Goal: Contribute content: Contribute content

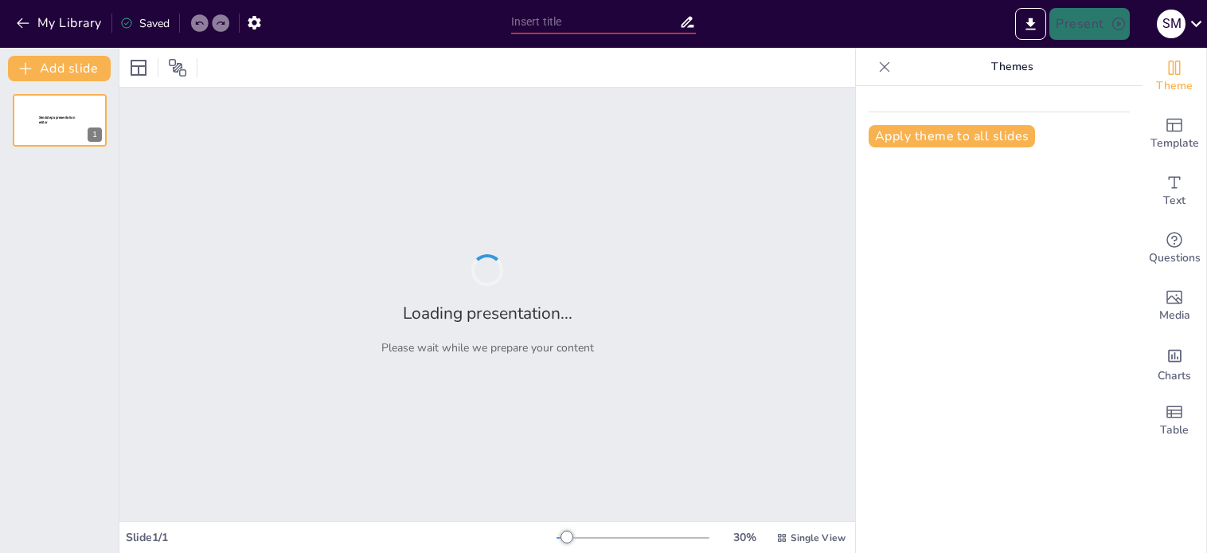
type input "Metrics-Driven Approaches to Elevate Quality of Care in [MEDICAL_DATA] Faciliti…"
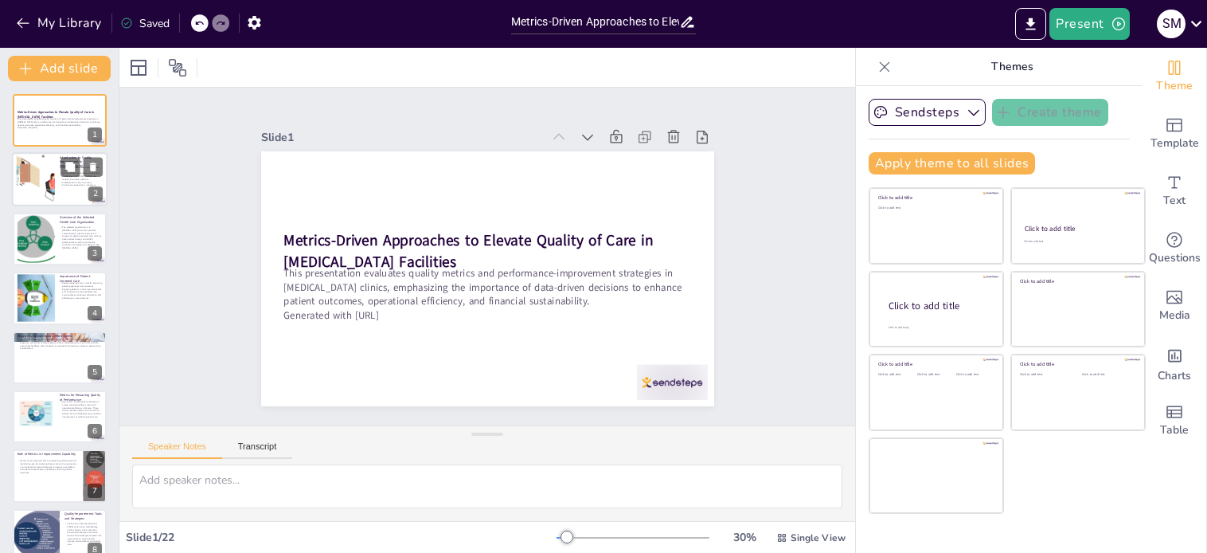
click at [57, 179] on div at bounding box center [60, 180] width 96 height 54
type textarea "Quality improvement is vital in [MEDICAL_DATA] clinics because it directly impa…"
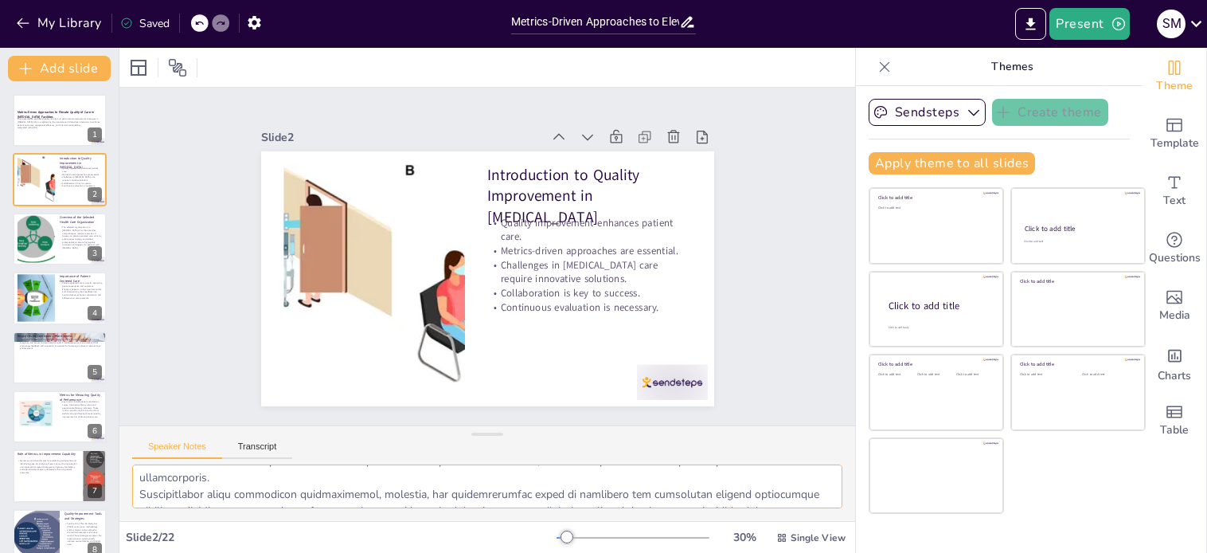
scroll to position [170, 0]
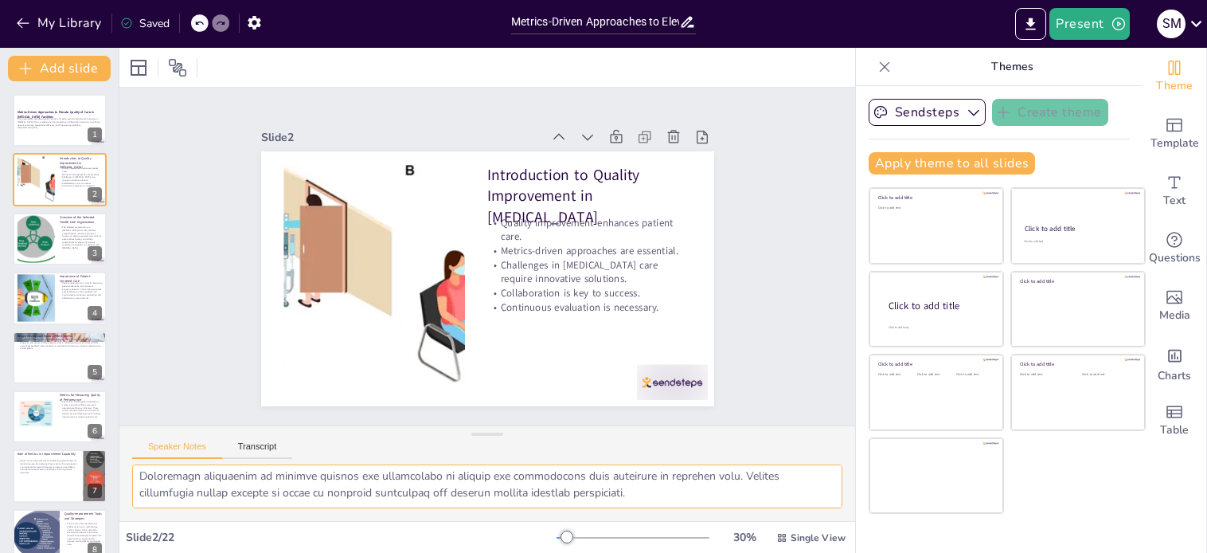
drag, startPoint x: 143, startPoint y: 478, endPoint x: 702, endPoint y: 507, distance: 559.8
click at [710, 511] on div at bounding box center [487, 492] width 736 height 57
click at [33, 245] on div at bounding box center [35, 238] width 127 height 49
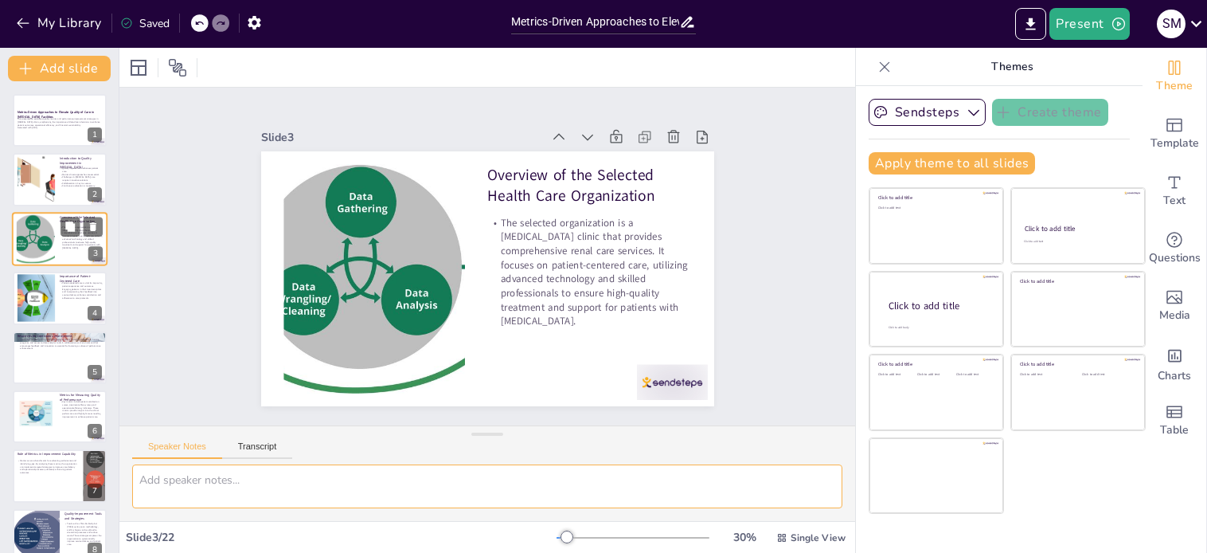
scroll to position [0, 0]
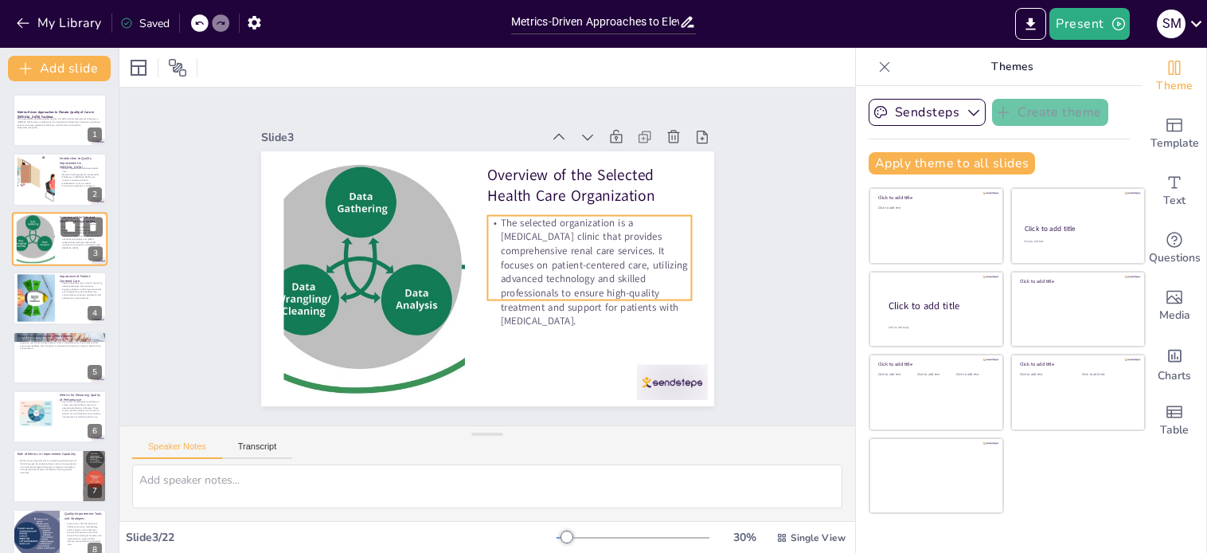
drag, startPoint x: 75, startPoint y: 233, endPoint x: 74, endPoint y: 244, distance: 11.2
click at [74, 244] on div "Overview of the Selected Health Care Organization The selected organization is …" at bounding box center [60, 239] width 96 height 54
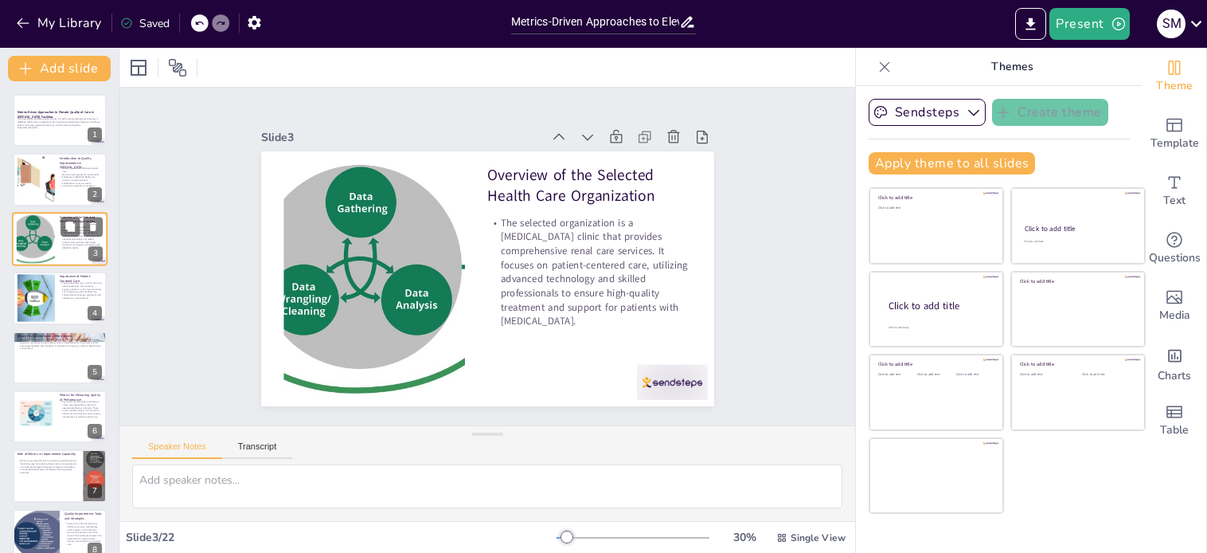
click at [76, 244] on p "The selected organization is a [MEDICAL_DATA] clinic that provides comprehensiv…" at bounding box center [81, 237] width 43 height 24
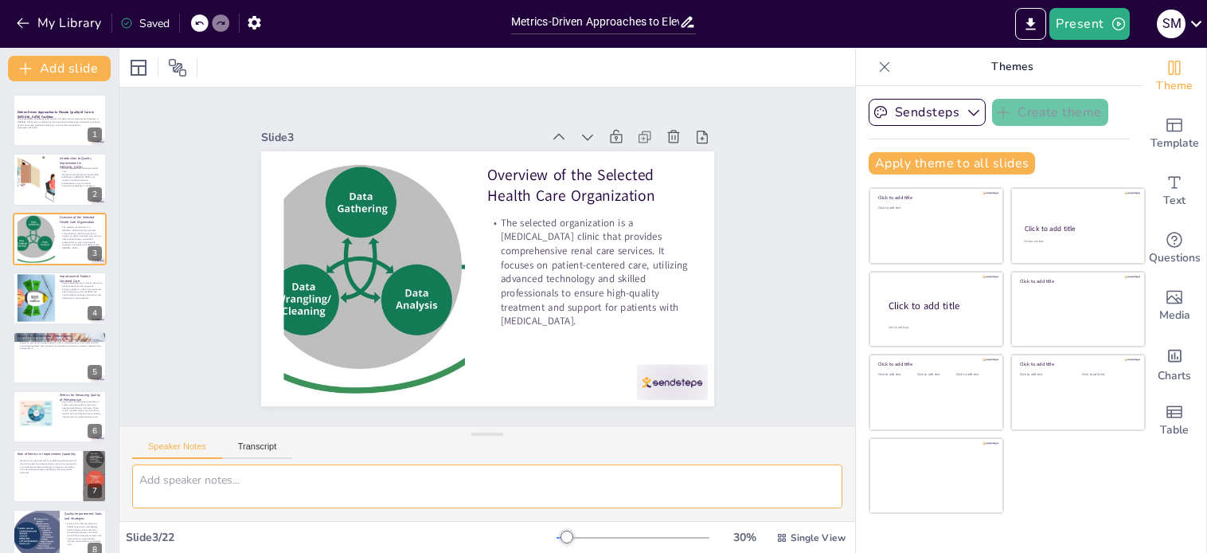
click at [312, 491] on textarea at bounding box center [487, 486] width 710 height 44
click at [53, 158] on div at bounding box center [35, 179] width 95 height 49
type textarea "Quality improvement is vital in [MEDICAL_DATA] clinics because it directly impa…"
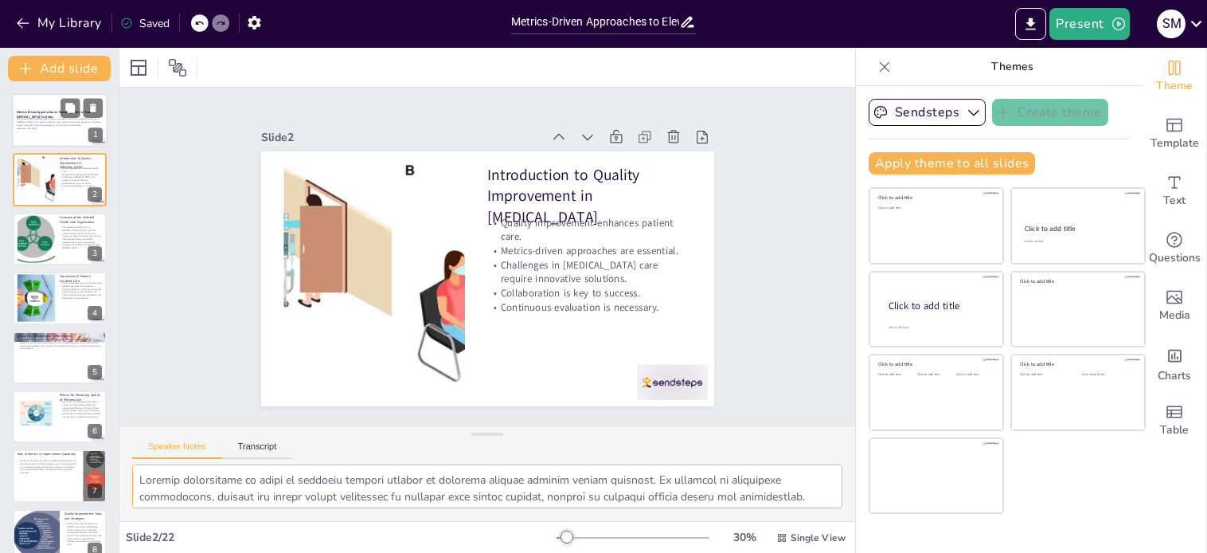
click at [53, 111] on strong "Metrics-Driven Approaches to Elevate Quality of Care in [MEDICAL_DATA] Faciliti…" at bounding box center [56, 114] width 78 height 9
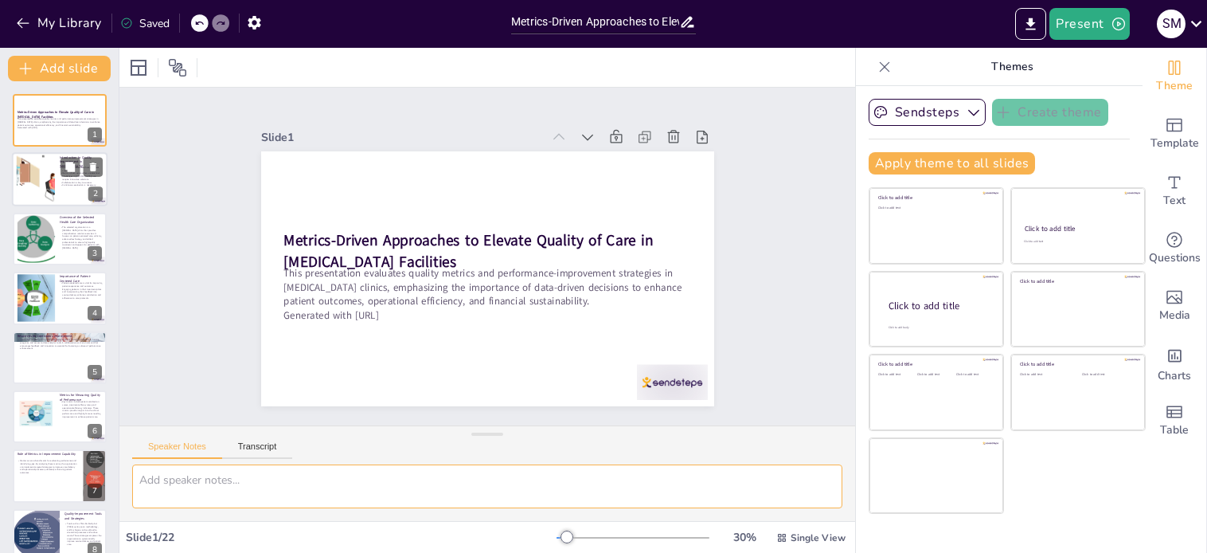
click at [45, 199] on div at bounding box center [35, 179] width 95 height 49
type textarea "Quality improvement is vital in [MEDICAL_DATA] clinics because it directly impa…"
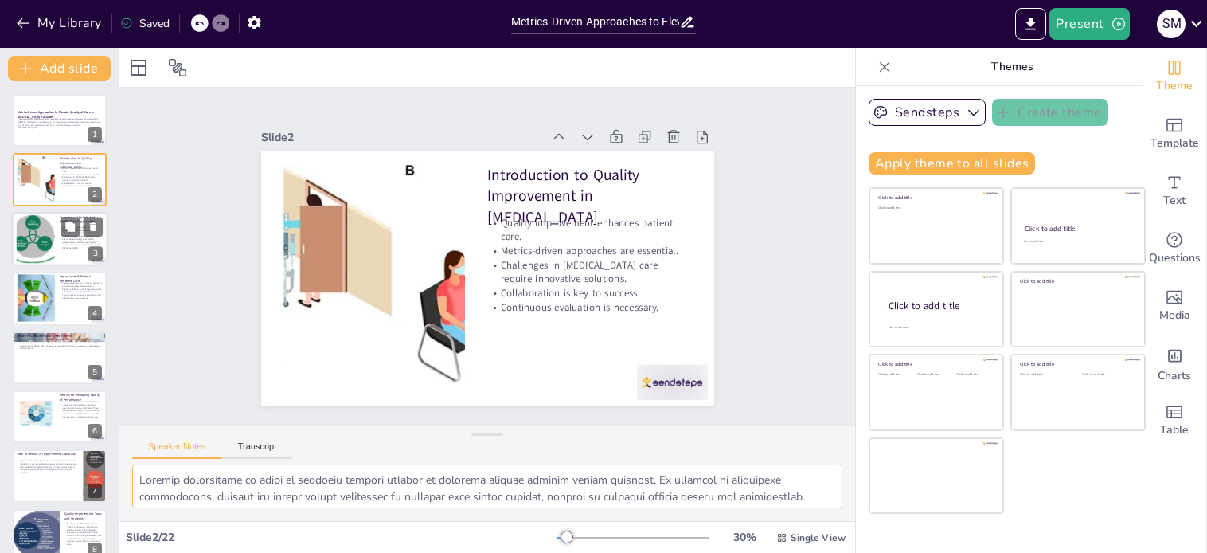
click at [40, 244] on div at bounding box center [35, 238] width 127 height 49
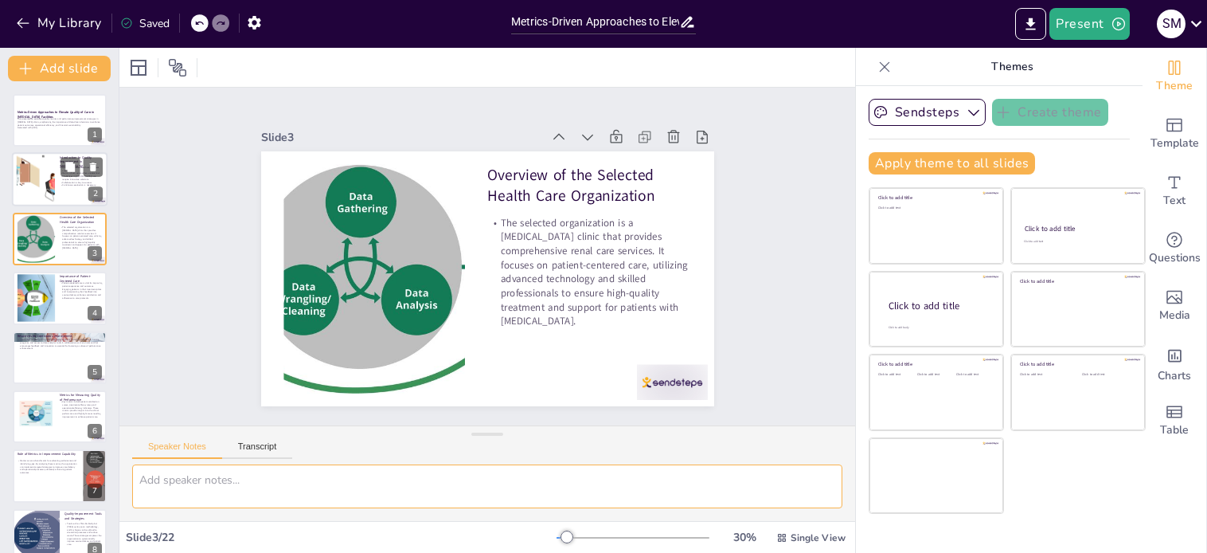
click at [45, 182] on div at bounding box center [35, 179] width 95 height 49
type textarea "Quality improvement is vital in [MEDICAL_DATA] clinics because it directly impa…"
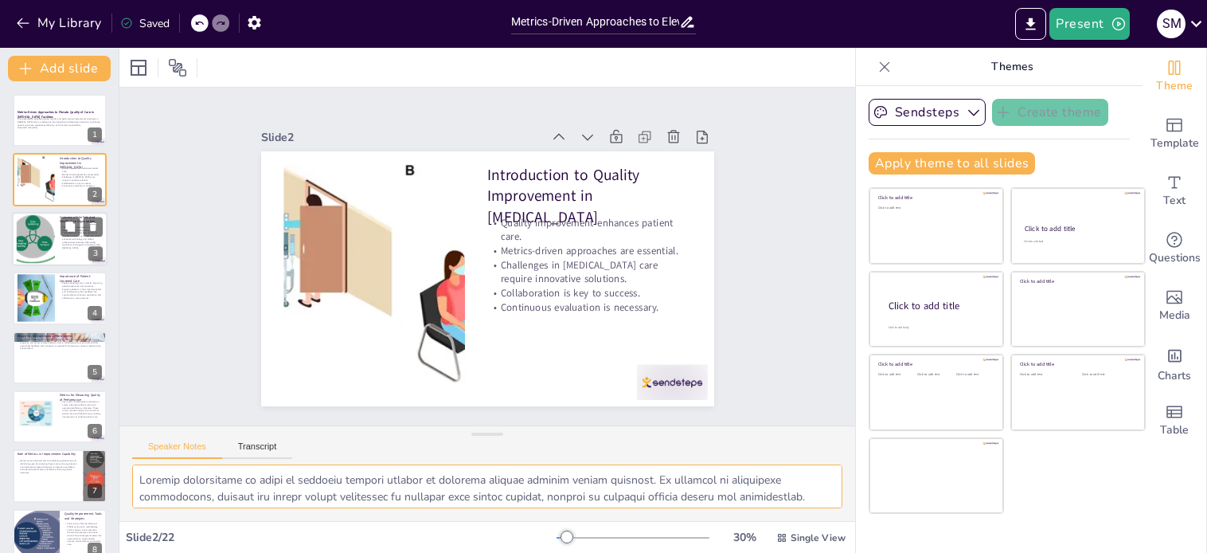
click at [49, 241] on div at bounding box center [35, 238] width 127 height 49
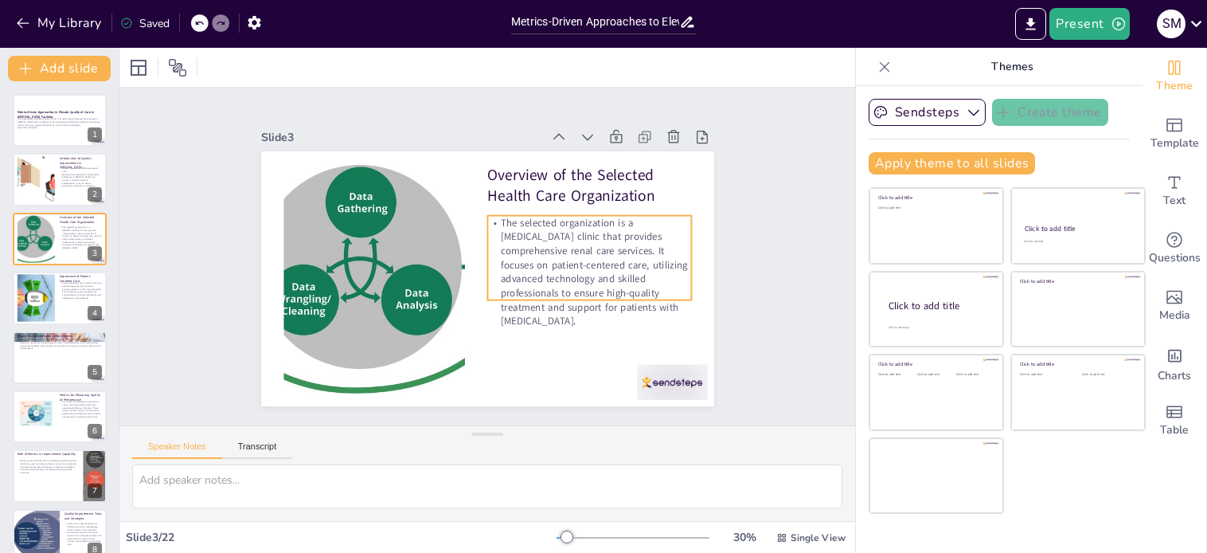
click at [635, 305] on p "The selected organization is a [MEDICAL_DATA] clinic that provides comprehensiv…" at bounding box center [544, 342] width 221 height 227
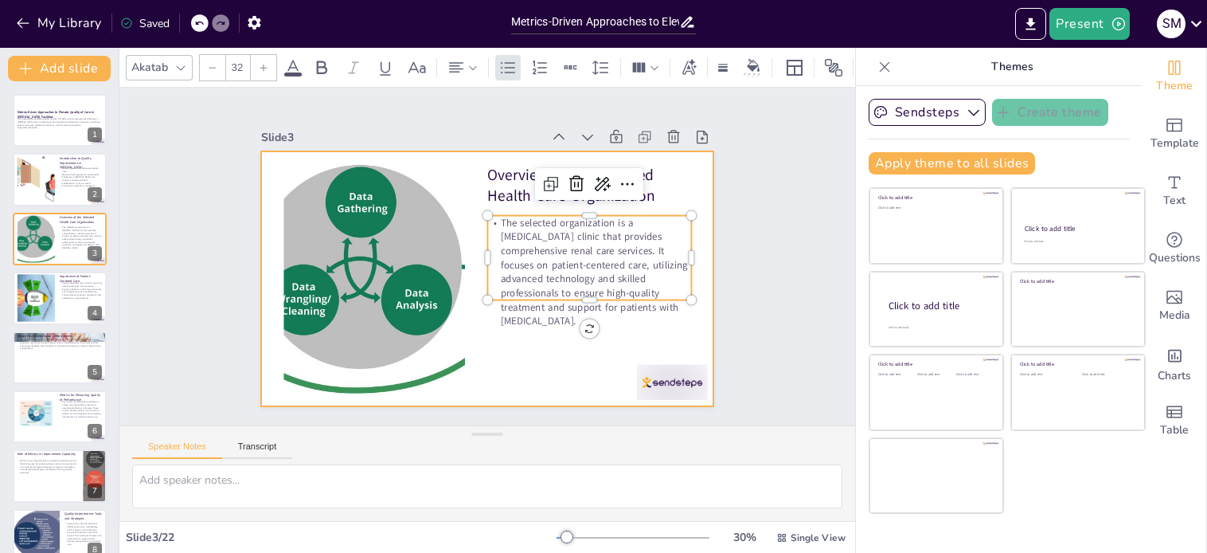
click at [467, 177] on div at bounding box center [471, 271] width 492 height 507
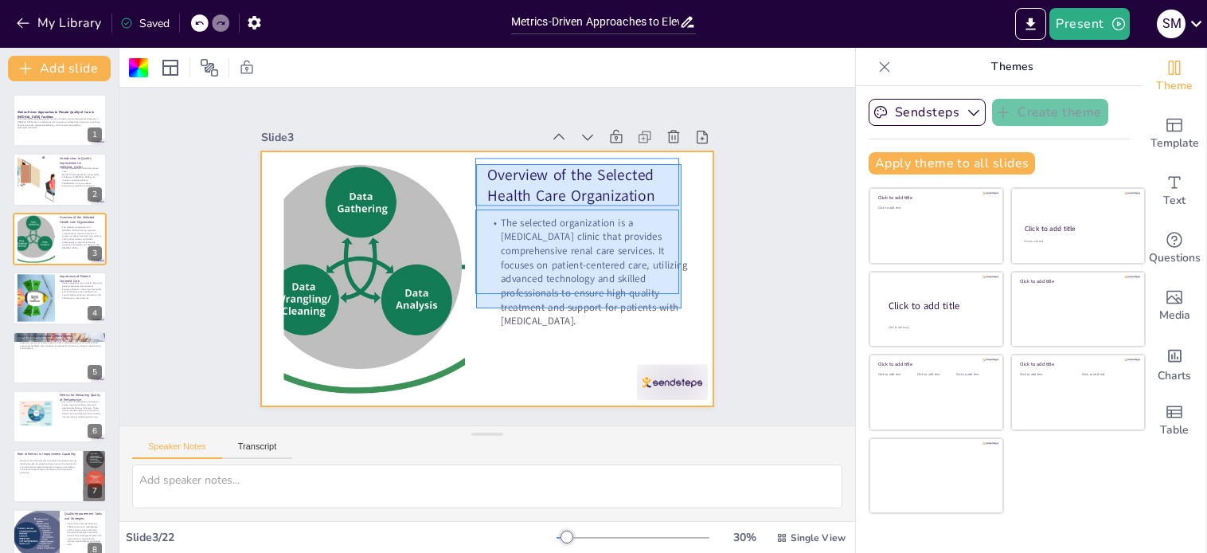
drag, startPoint x: 531, startPoint y: 168, endPoint x: 682, endPoint y: 308, distance: 205.7
click at [637, 308] on div "Overview of the Selected Health Care Organization The selected organization is …" at bounding box center [590, 235] width 94 height 444
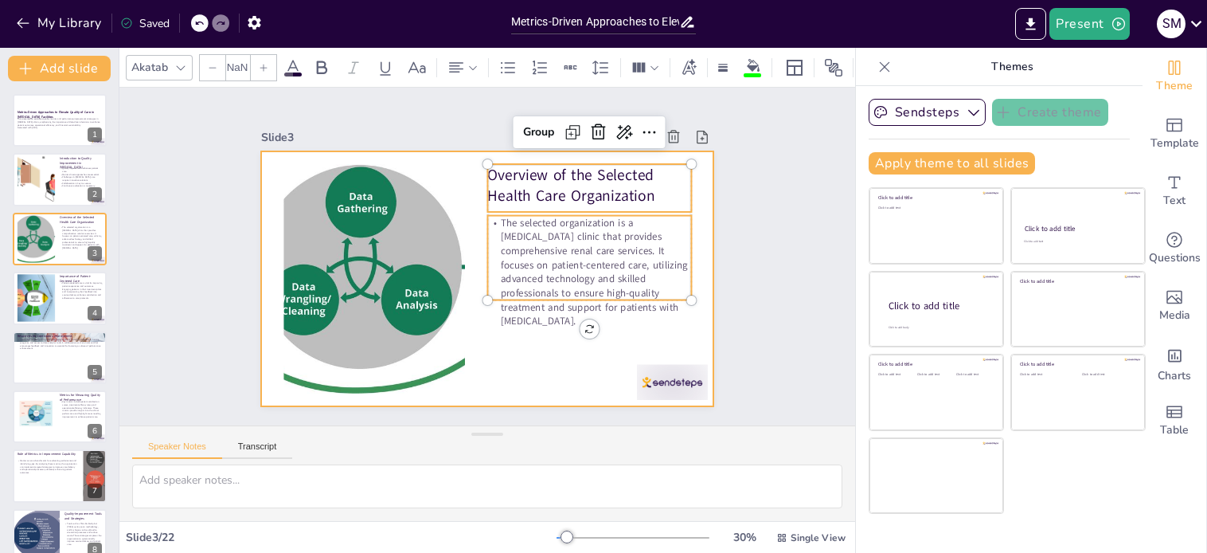
type input "--"
click at [553, 341] on div at bounding box center [472, 273] width 507 height 492
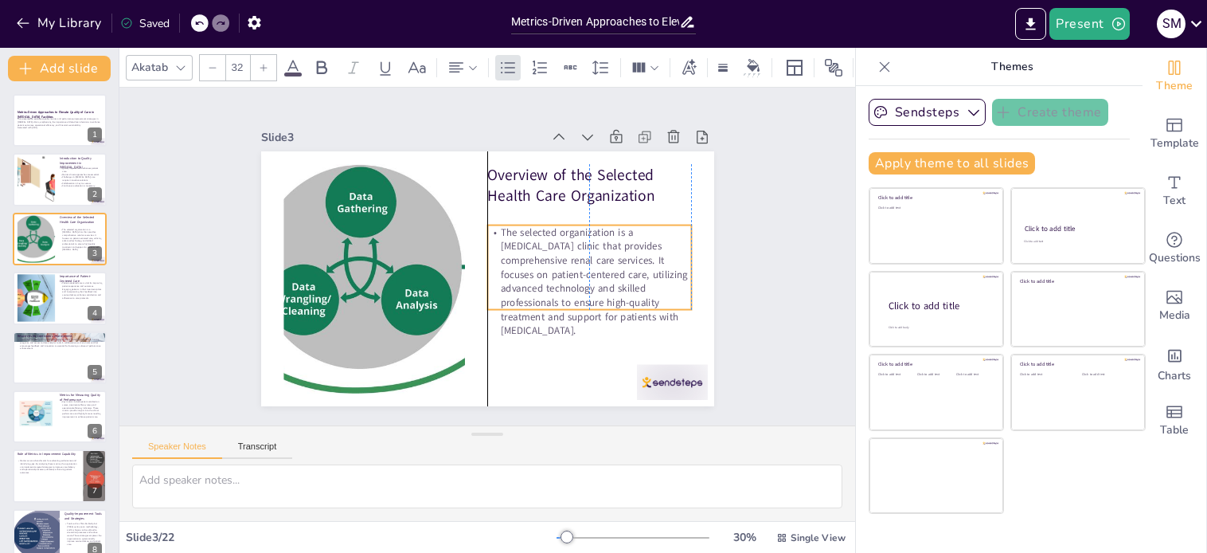
drag, startPoint x: 631, startPoint y: 300, endPoint x: 626, endPoint y: 310, distance: 10.7
click at [599, 310] on p "The selected organization is a [MEDICAL_DATA] clinic that provides comprehensiv…" at bounding box center [506, 360] width 186 height 232
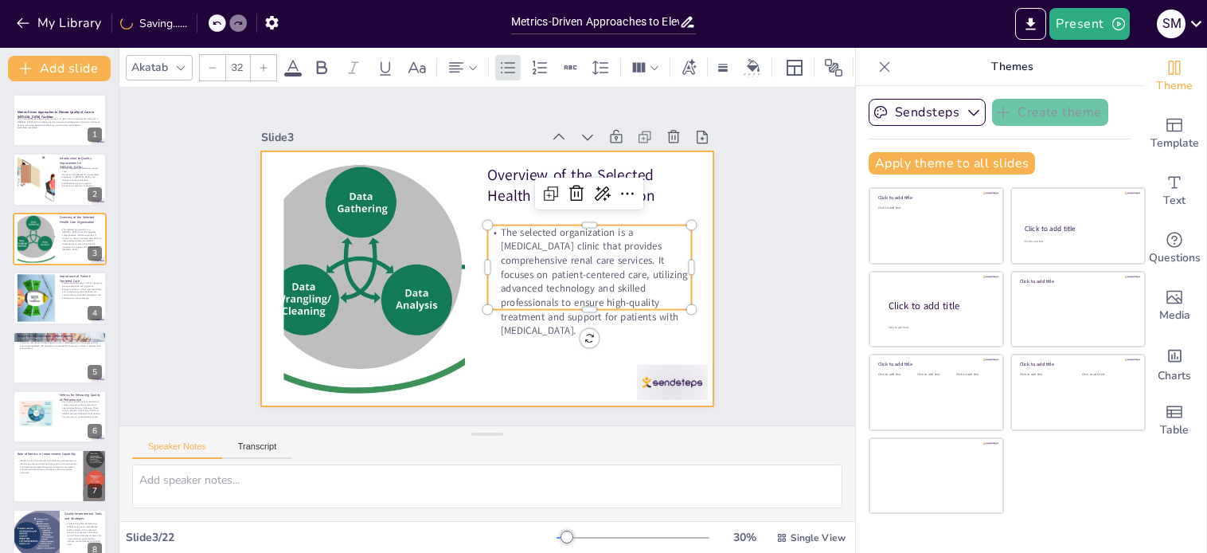
click at [436, 147] on div at bounding box center [472, 273] width 507 height 493
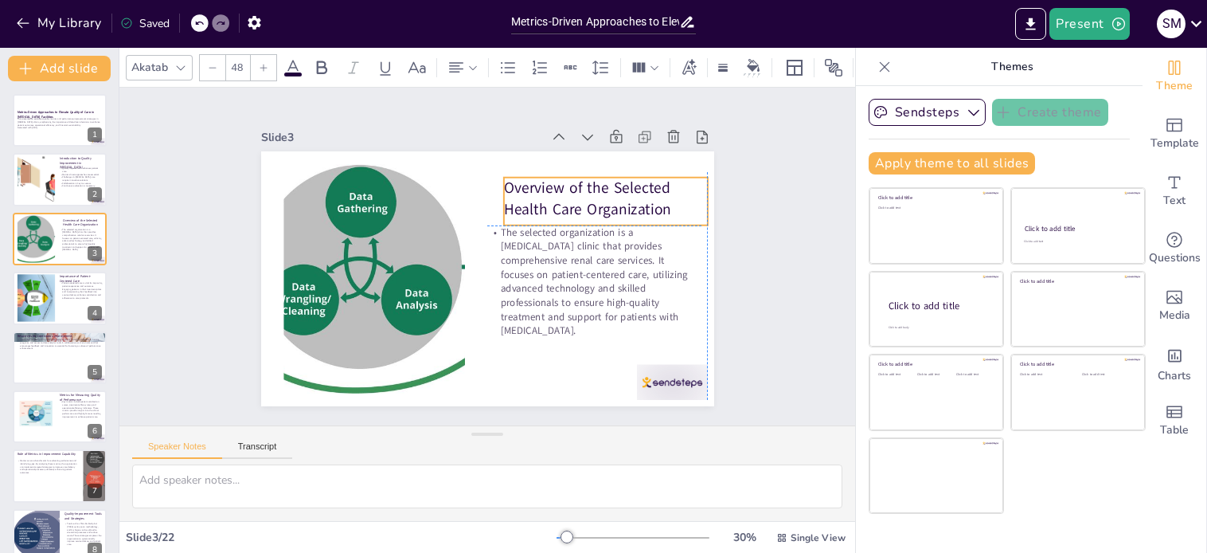
drag, startPoint x: 521, startPoint y: 176, endPoint x: 487, endPoint y: 176, distance: 33.4
click at [487, 176] on div "Overview of the Selected Health Care Organization The selected organization is …" at bounding box center [540, 165] width 393 height 226
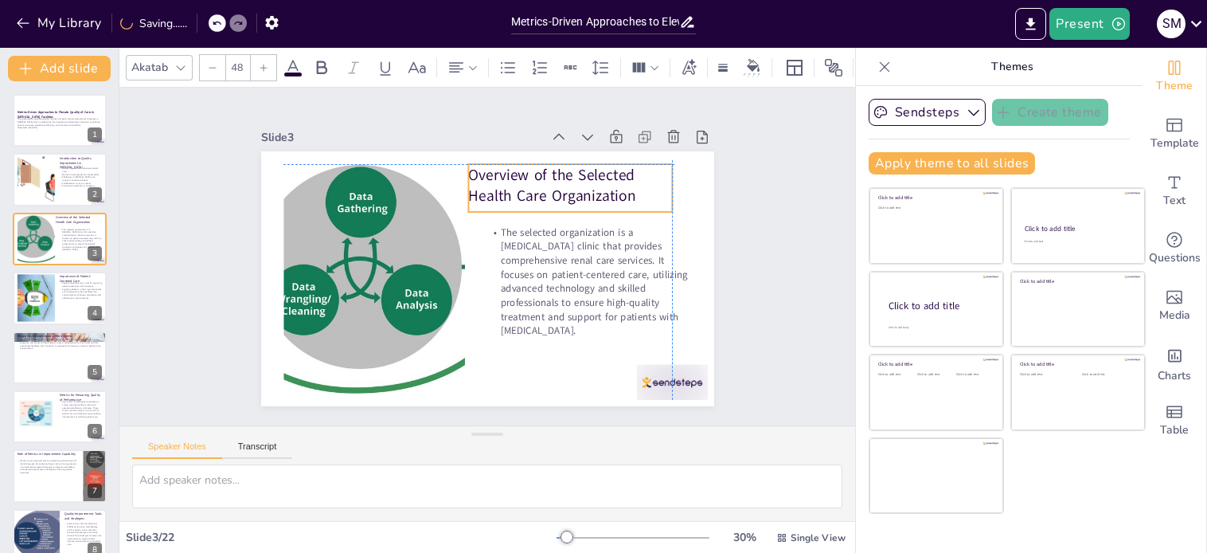
drag, startPoint x: 671, startPoint y: 201, endPoint x: 639, endPoint y: 183, distance: 37.1
click at [639, 183] on p "Overview of the Selected Health Care Organization" at bounding box center [597, 247] width 190 height 154
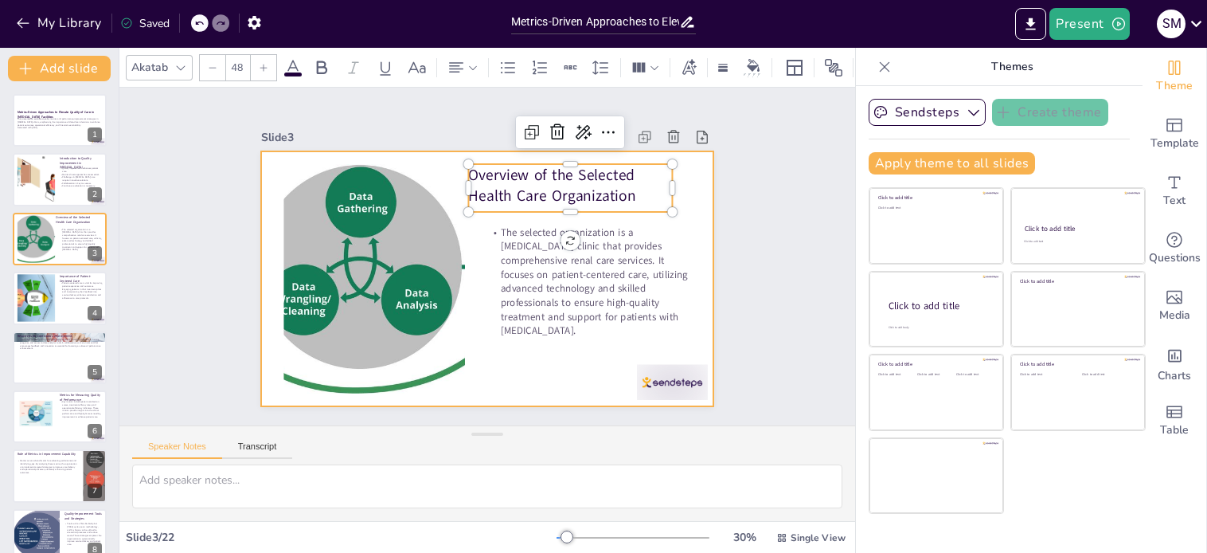
click at [548, 374] on div at bounding box center [480, 278] width 510 height 382
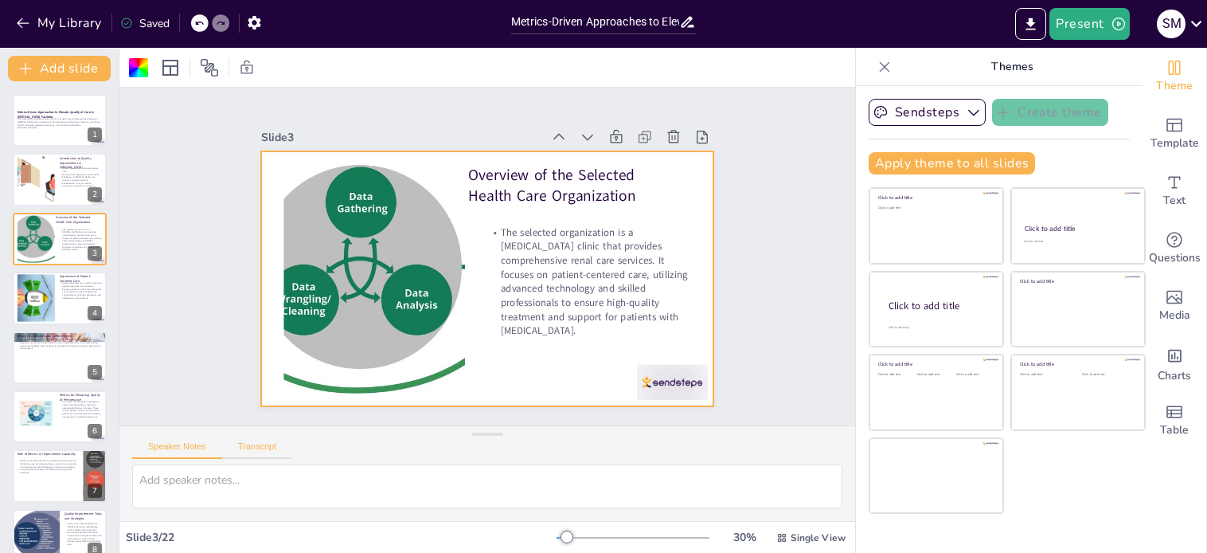
click at [265, 445] on button "Transcript" at bounding box center [257, 450] width 71 height 18
click at [186, 456] on button "Speaker Notes" at bounding box center [177, 450] width 90 height 18
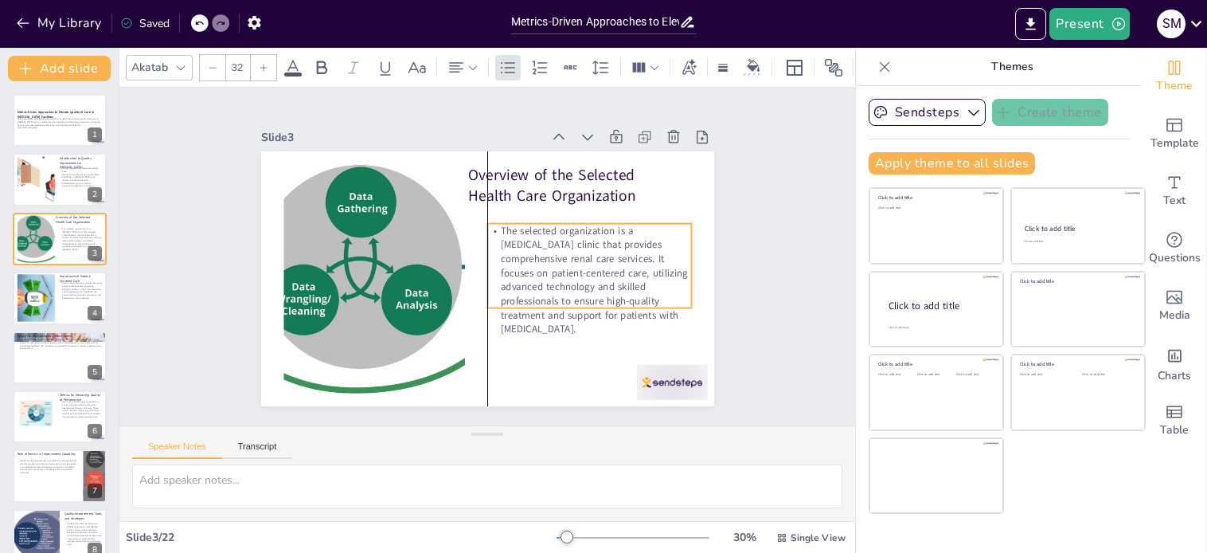
drag, startPoint x: 510, startPoint y: 227, endPoint x: 494, endPoint y: 224, distance: 16.2
click at [494, 224] on p "The selected organization is a [MEDICAL_DATA] clinic that provides comprehensiv…" at bounding box center [383, 254] width 223 height 153
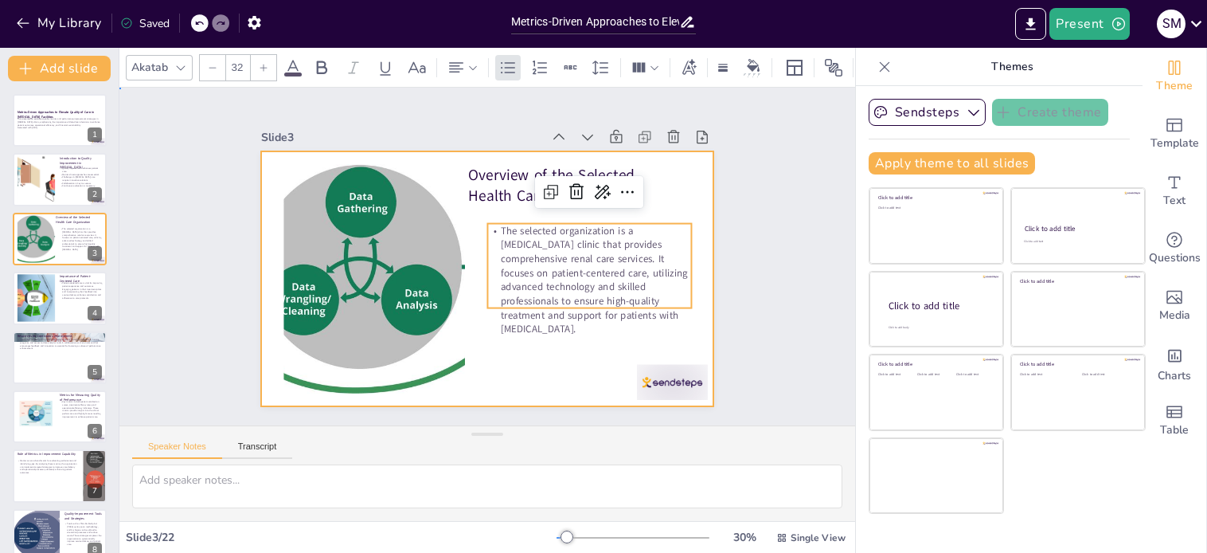
click at [465, 342] on div at bounding box center [471, 271] width 492 height 507
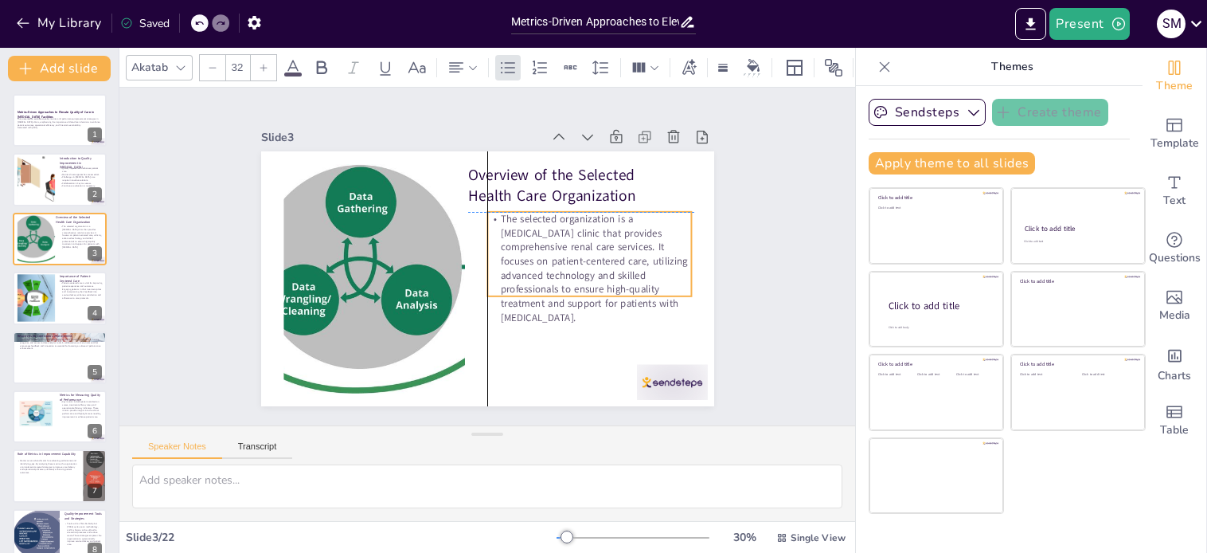
click at [632, 307] on div "Overview of the Selected Health Care Organization The selected organization is …" at bounding box center [455, 357] width 431 height 140
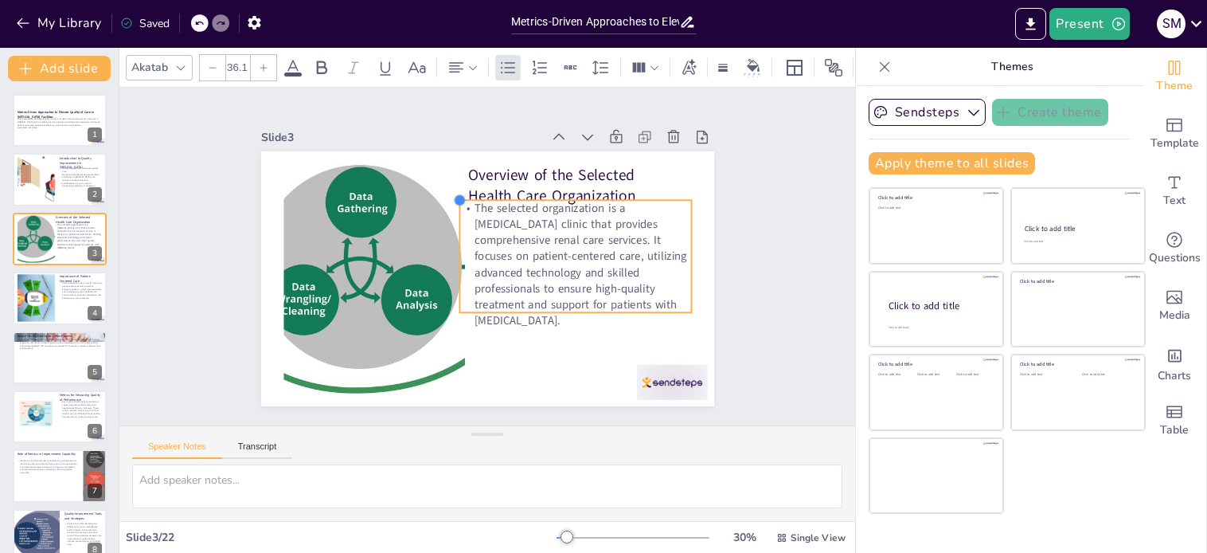
type input "36.4"
click at [449, 203] on div "Overview of the Selected Health Care Organization The selected organization is …" at bounding box center [465, 261] width 343 height 496
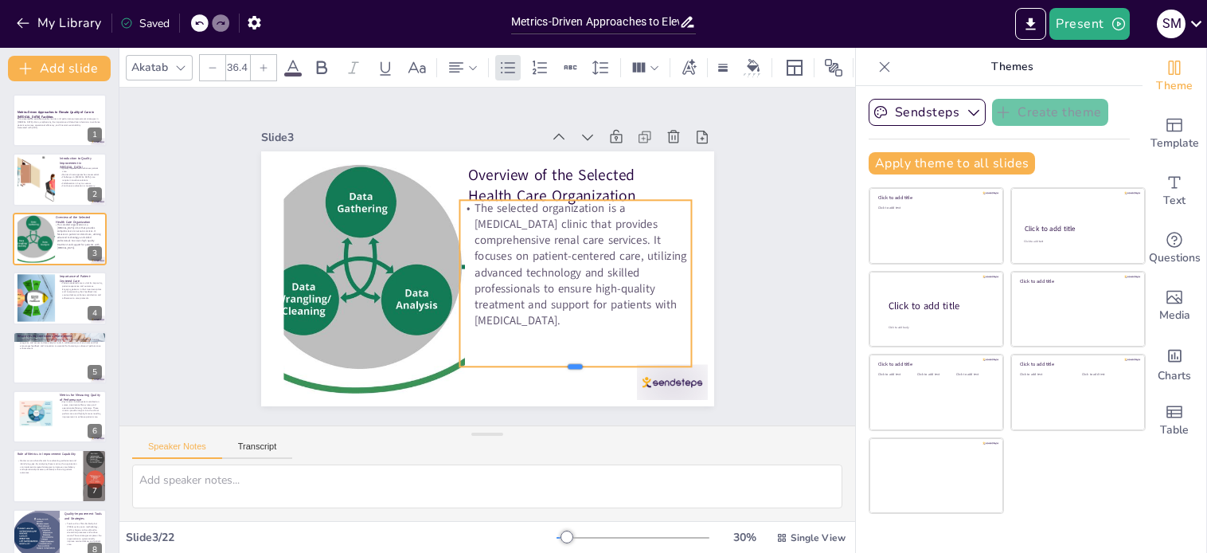
drag, startPoint x: 561, startPoint y: 307, endPoint x: 567, endPoint y: 361, distance: 54.4
click at [398, 361] on div at bounding box center [345, 289] width 106 height 217
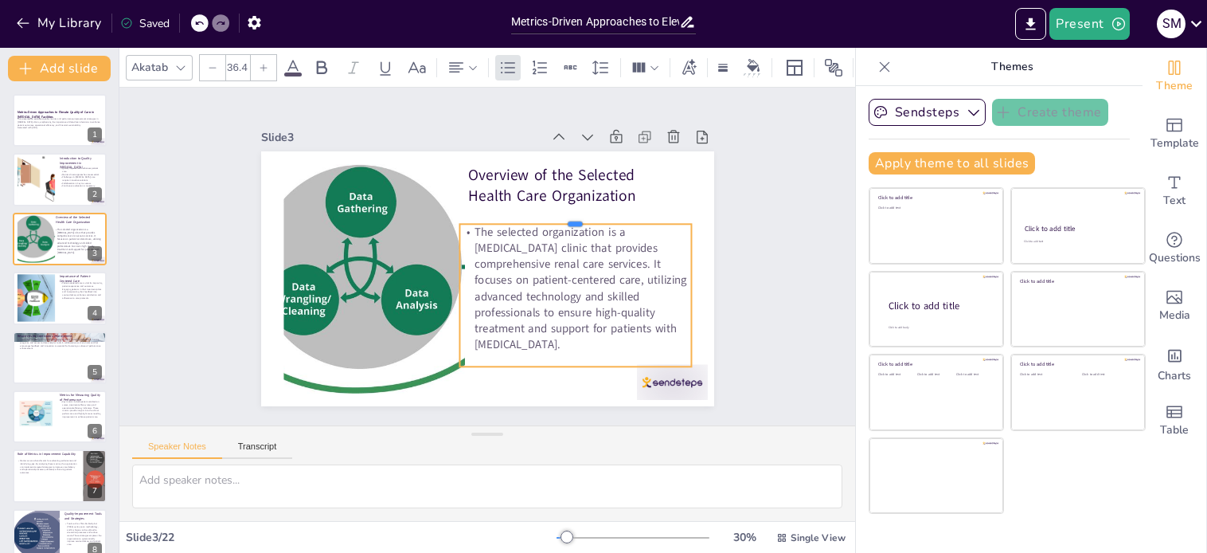
drag, startPoint x: 561, startPoint y: 192, endPoint x: 567, endPoint y: 216, distance: 24.5
click at [567, 216] on div at bounding box center [581, 277] width 195 height 147
click at [528, 306] on p "The selected organization is a [MEDICAL_DATA] clinic that provides comprehensiv…" at bounding box center [422, 324] width 211 height 264
click at [504, 440] on div at bounding box center [471, 479] width 66 height 79
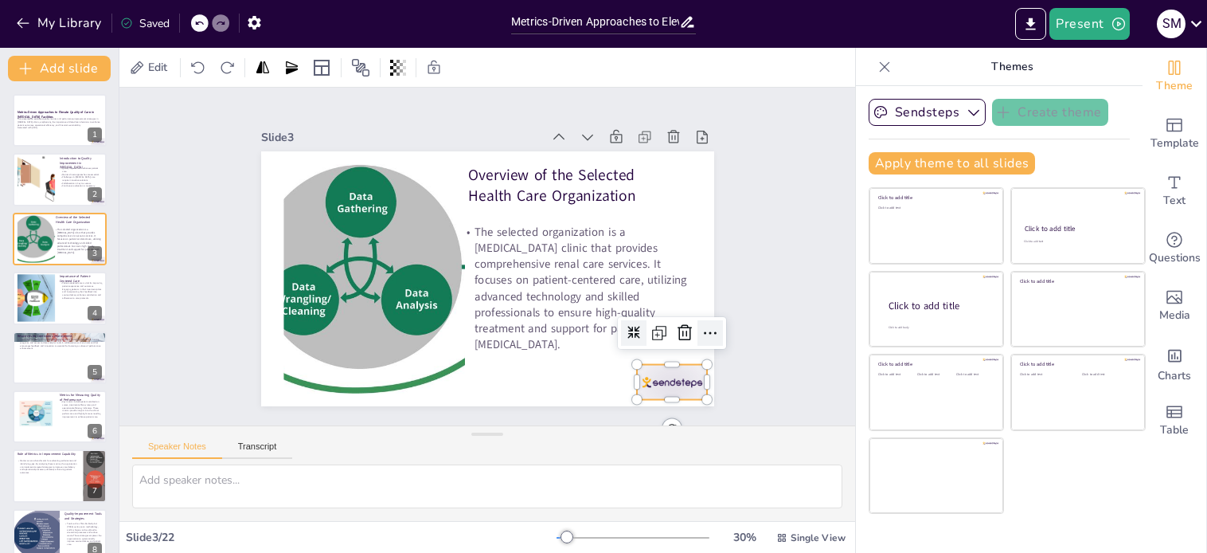
click at [688, 385] on icon at bounding box center [676, 397] width 24 height 24
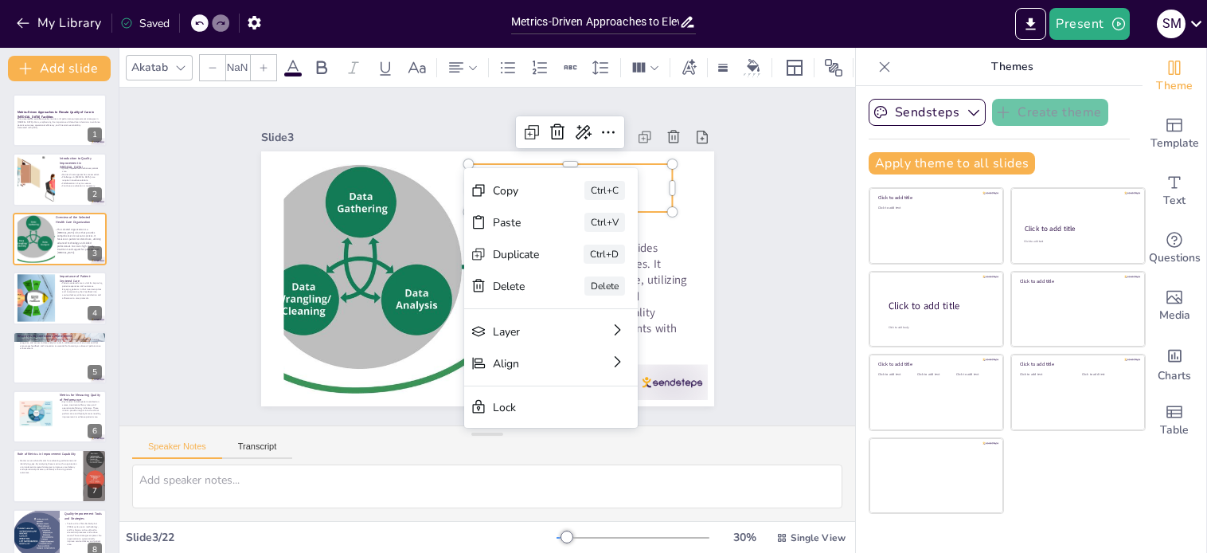
type input "48"
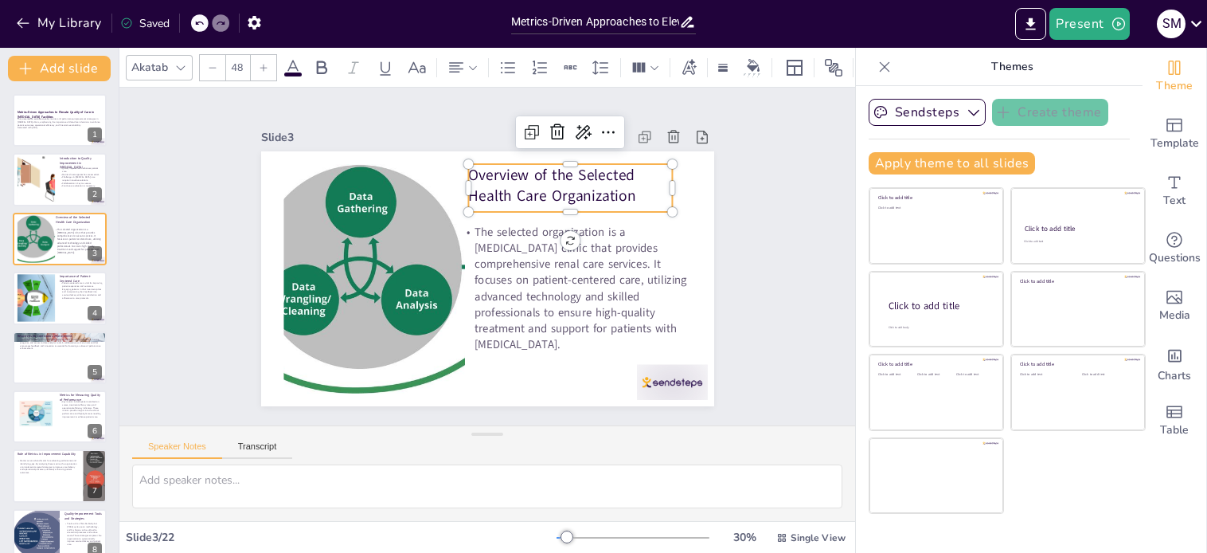
click at [414, 425] on div "Speaker Notes Transcript" at bounding box center [487, 473] width 736 height 96
click at [28, 294] on div at bounding box center [35, 298] width 63 height 49
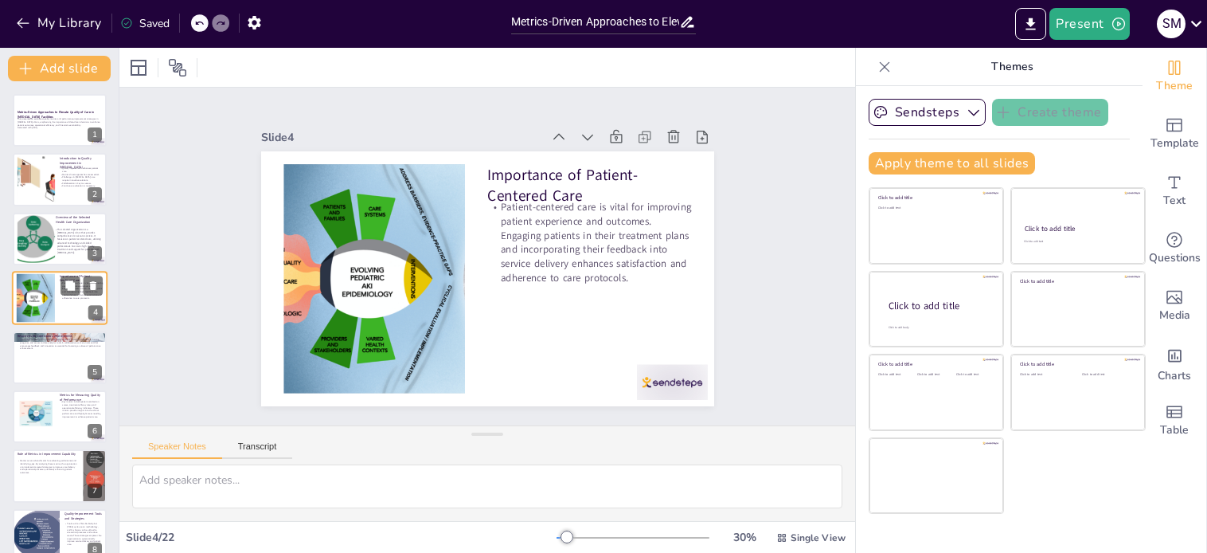
click at [28, 294] on div at bounding box center [35, 298] width 63 height 49
click at [43, 233] on div at bounding box center [35, 238] width 127 height 49
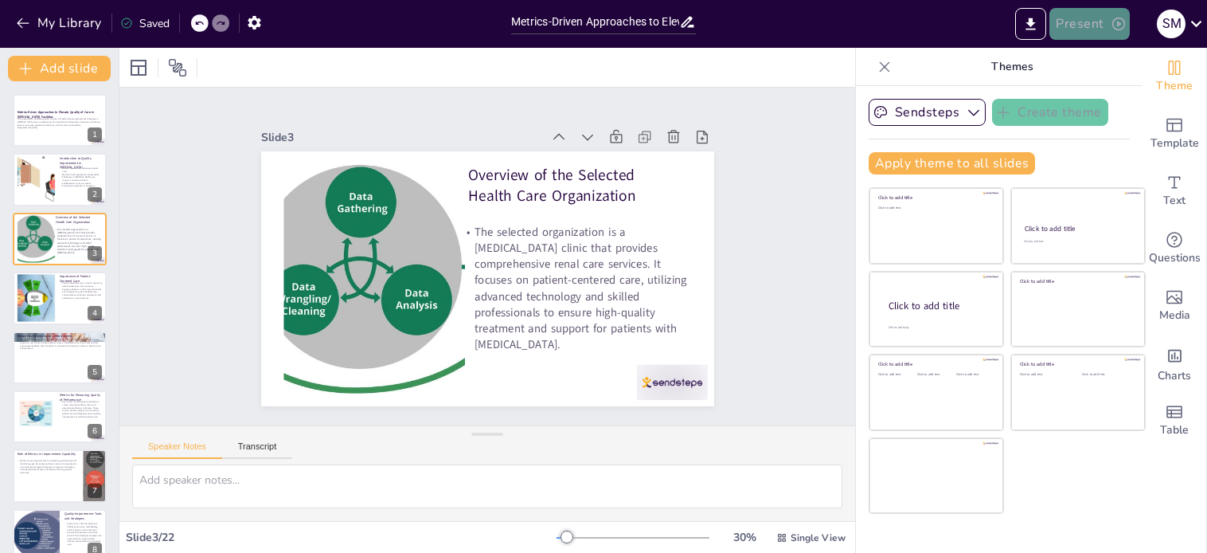
click at [1122, 23] on icon "button" at bounding box center [1119, 24] width 16 height 16
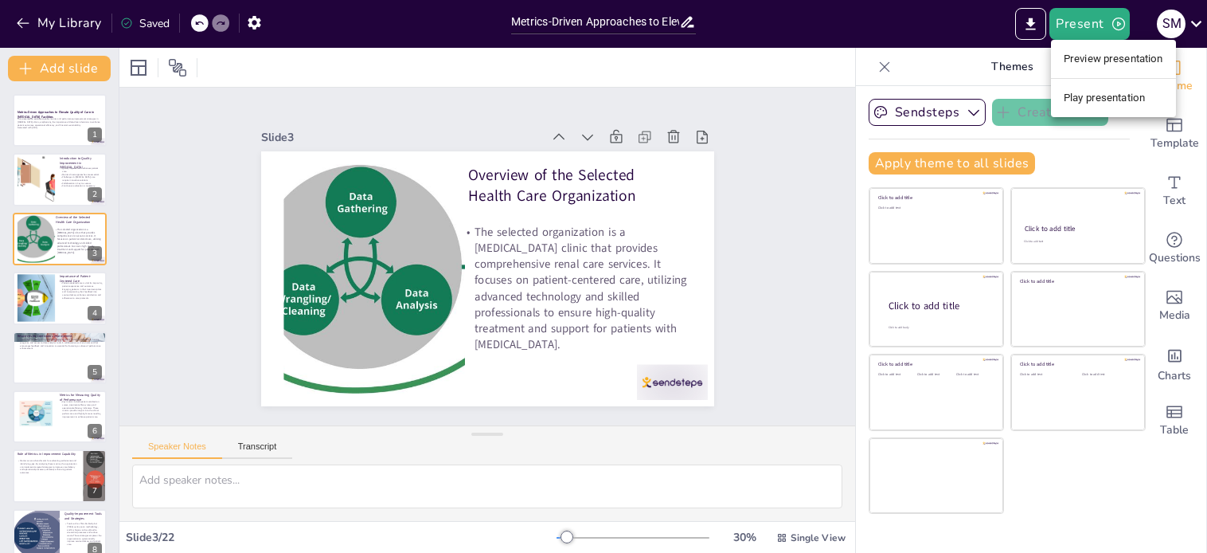
click at [1031, 26] on div at bounding box center [603, 276] width 1207 height 553
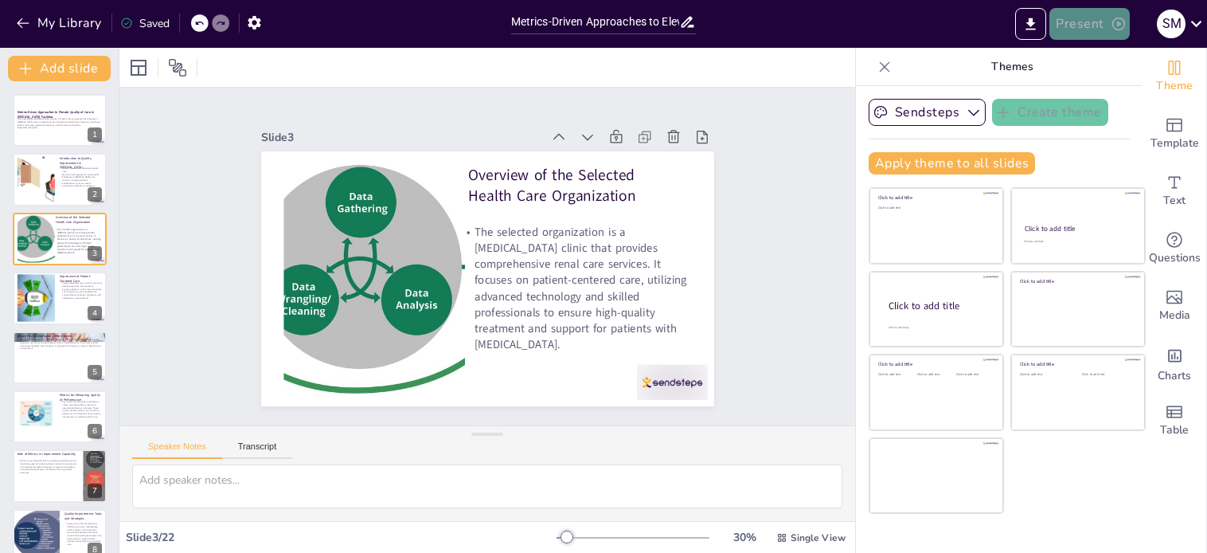
click at [1084, 24] on button "Present" at bounding box center [1090, 24] width 80 height 32
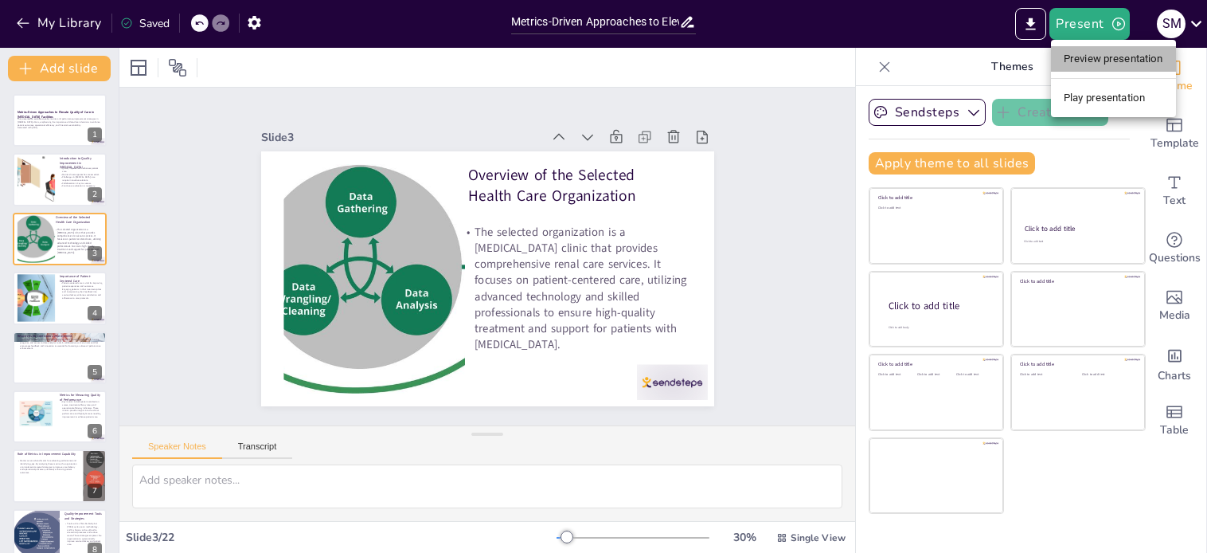
click at [1089, 57] on li "Preview presentation" at bounding box center [1113, 58] width 125 height 25
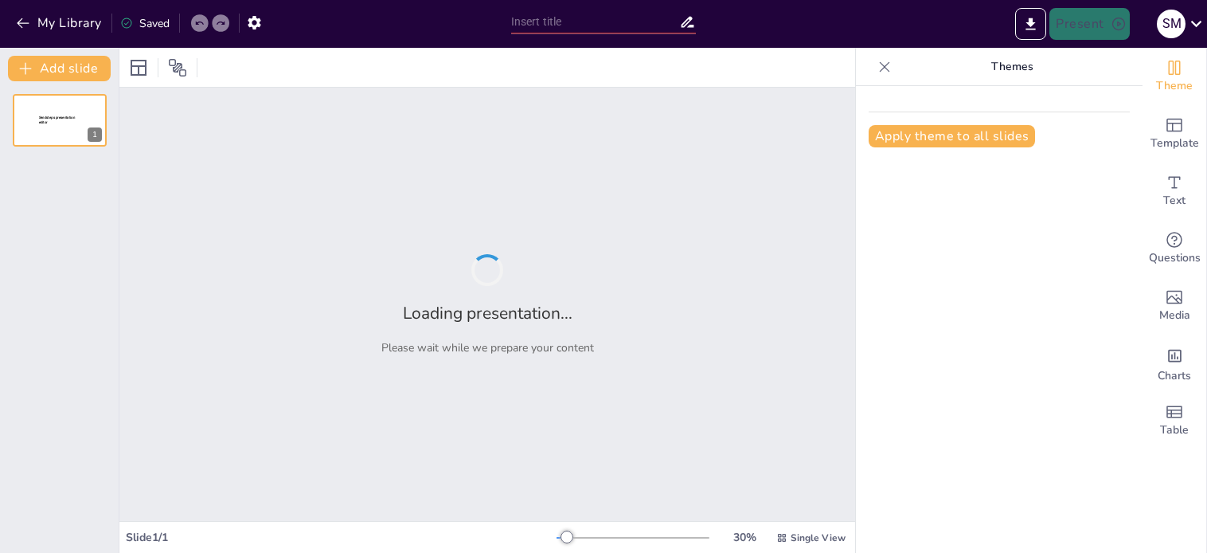
type input "Metrics-Driven Approaches to Elevate Quality of Care in [MEDICAL_DATA] Faciliti…"
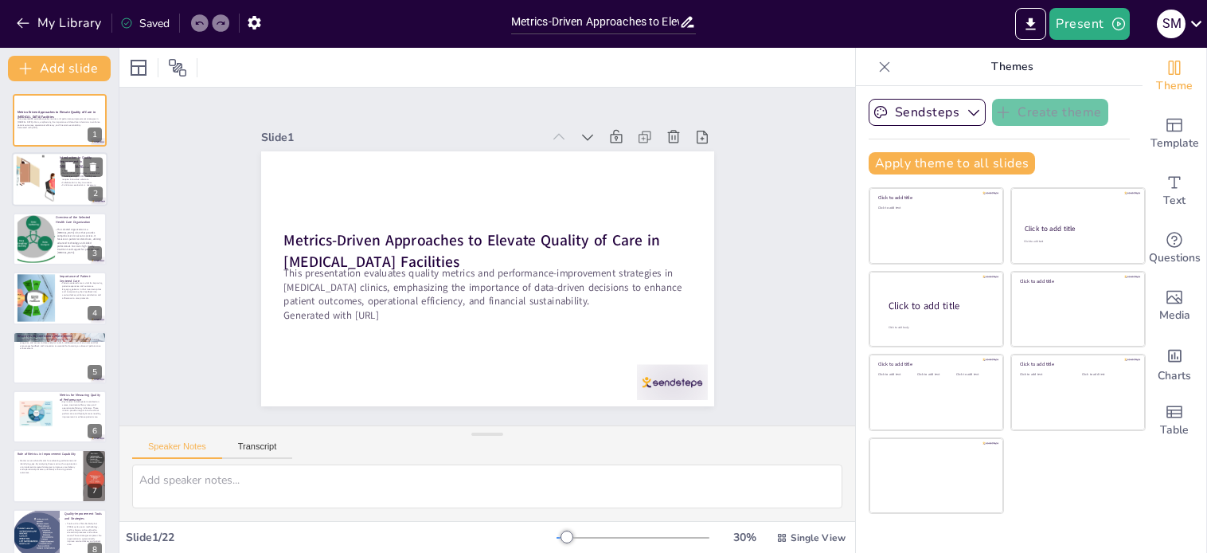
click at [37, 170] on div at bounding box center [35, 179] width 95 height 49
type textarea "Quality improvement is vital in [MEDICAL_DATA] clinics because it directly impa…"
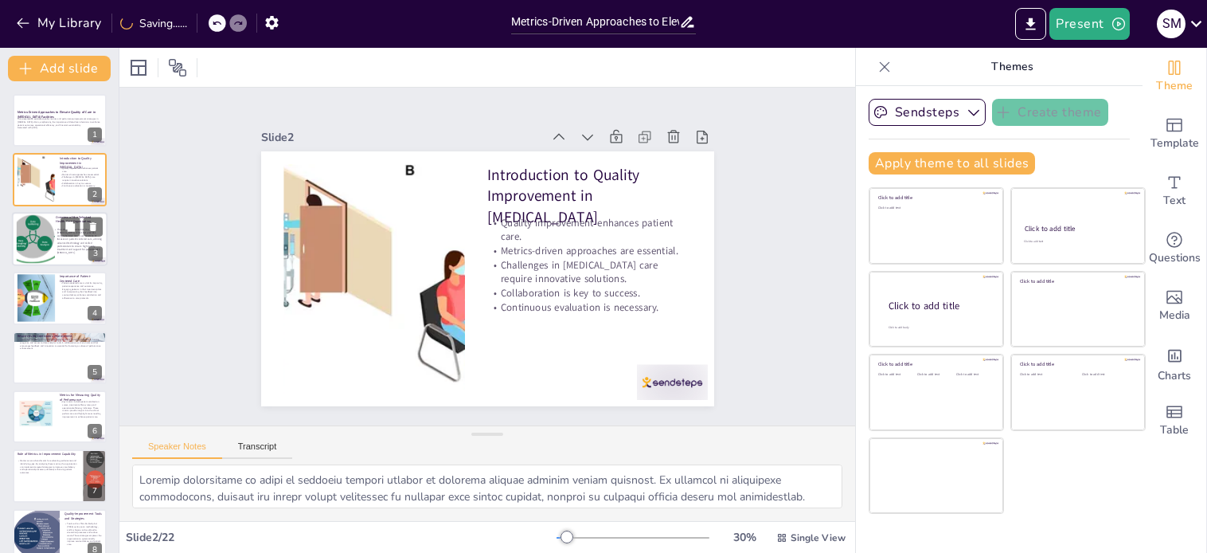
click at [36, 242] on div at bounding box center [35, 238] width 127 height 49
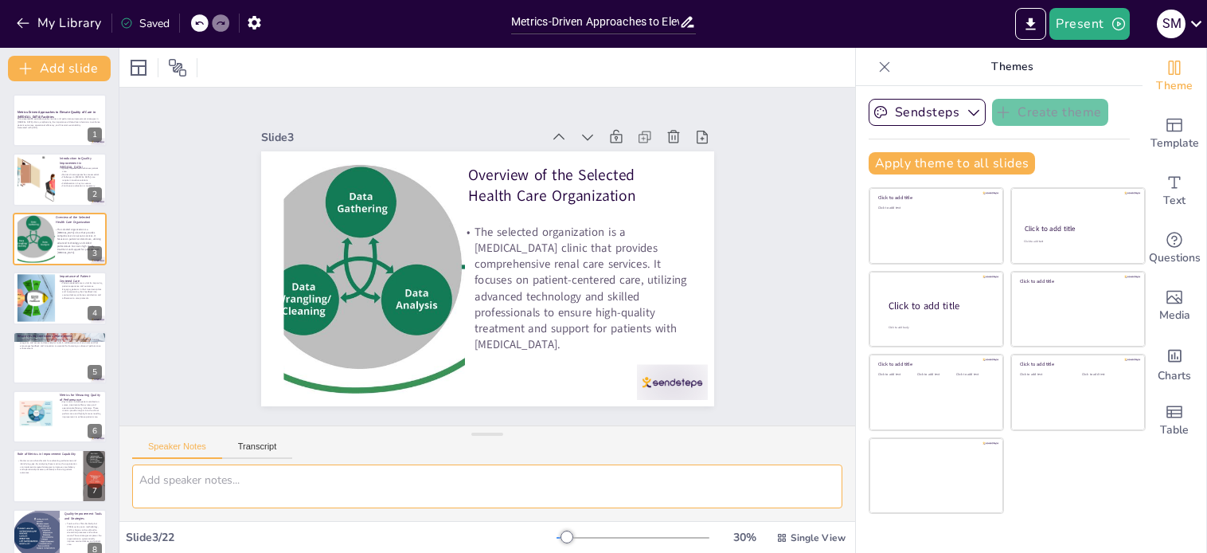
click at [235, 485] on textarea at bounding box center [487, 486] width 710 height 44
click at [51, 294] on div at bounding box center [35, 298] width 63 height 49
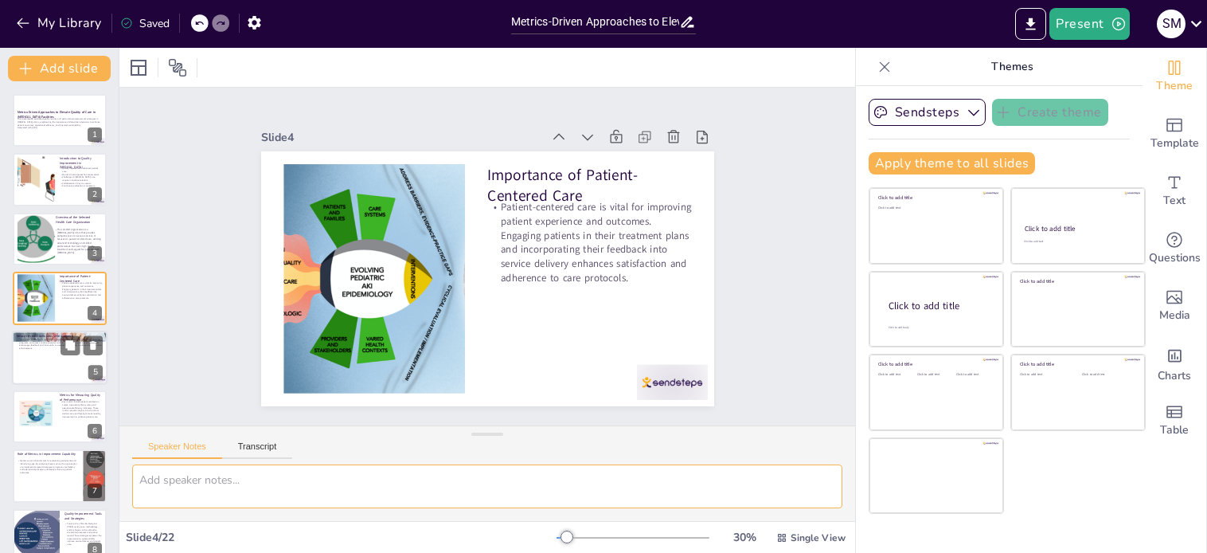
click at [45, 366] on div at bounding box center [60, 357] width 96 height 54
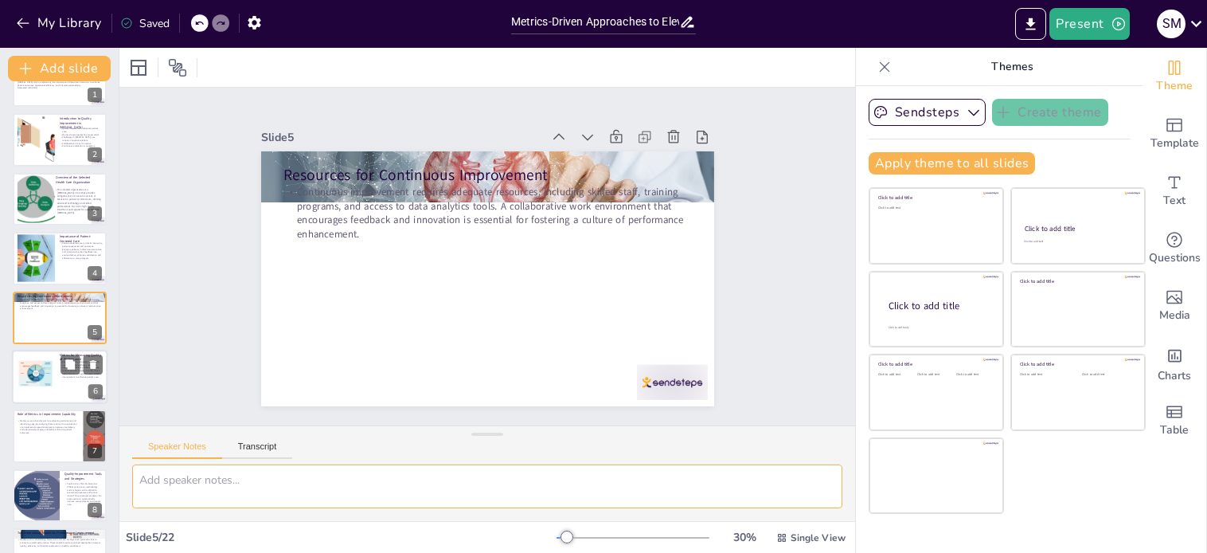
click at [50, 380] on div at bounding box center [36, 376] width 38 height 49
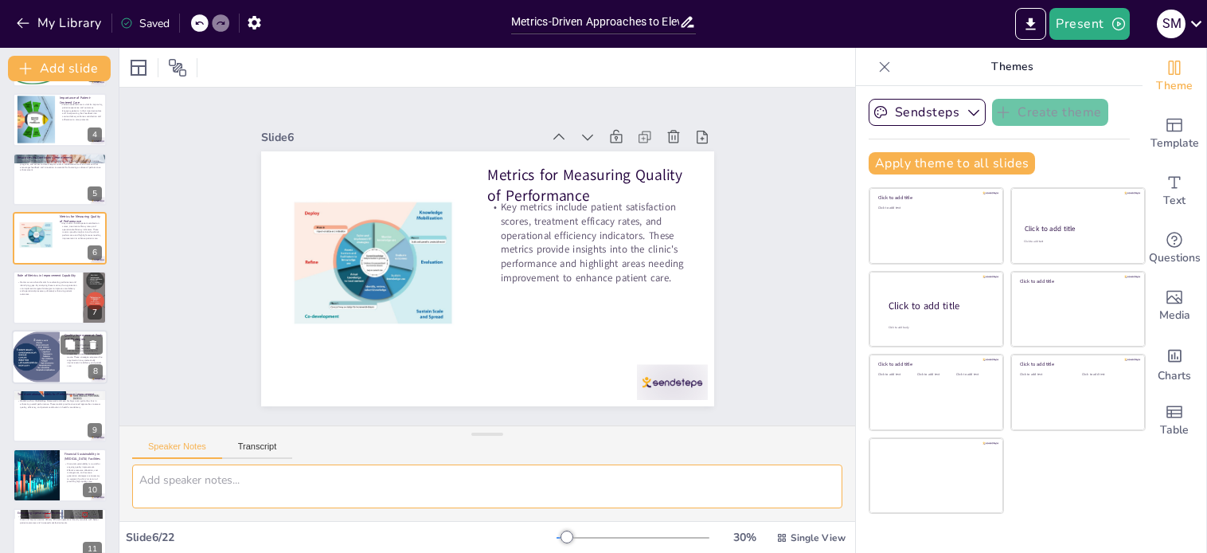
click at [31, 356] on div at bounding box center [36, 357] width 94 height 54
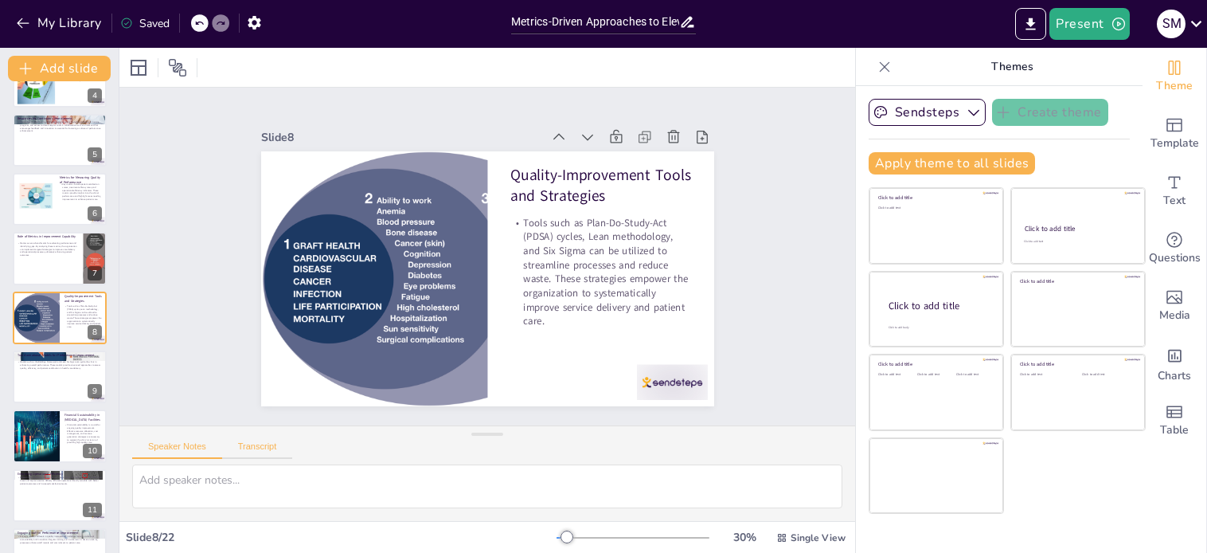
click at [269, 448] on button "Transcript" at bounding box center [257, 450] width 71 height 18
click at [194, 449] on button "Speaker Notes" at bounding box center [177, 450] width 90 height 18
click at [35, 393] on div at bounding box center [60, 377] width 96 height 54
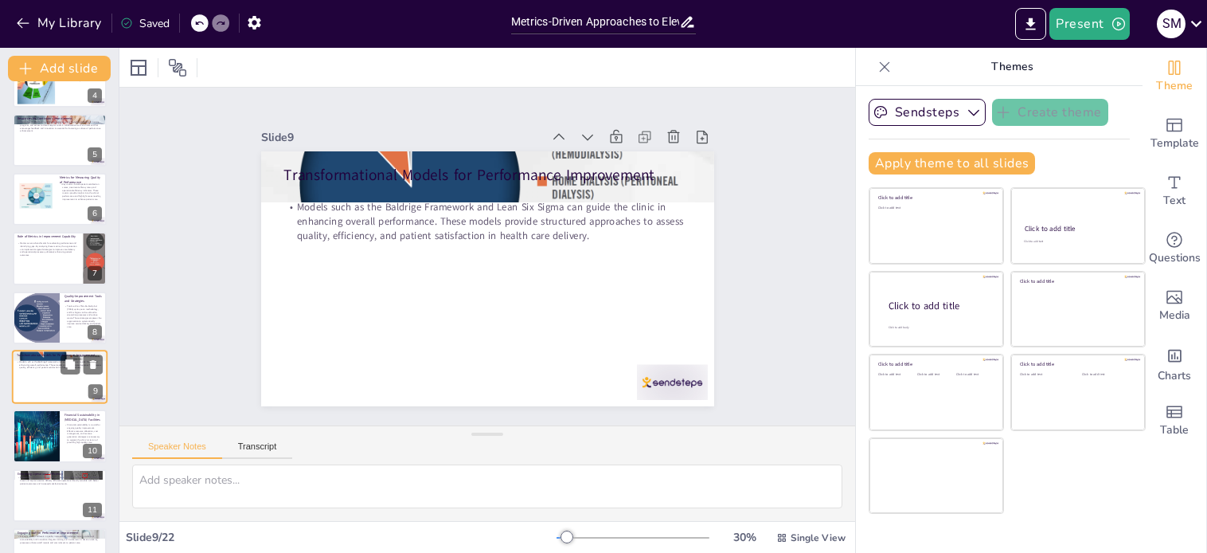
scroll to position [277, 0]
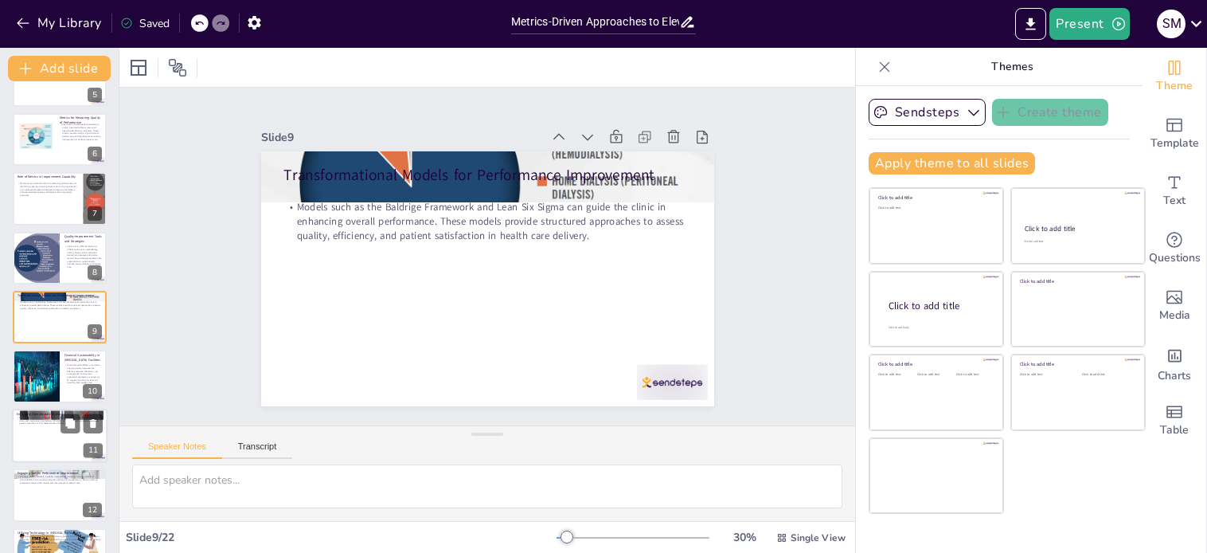
click at [48, 434] on div at bounding box center [60, 436] width 96 height 54
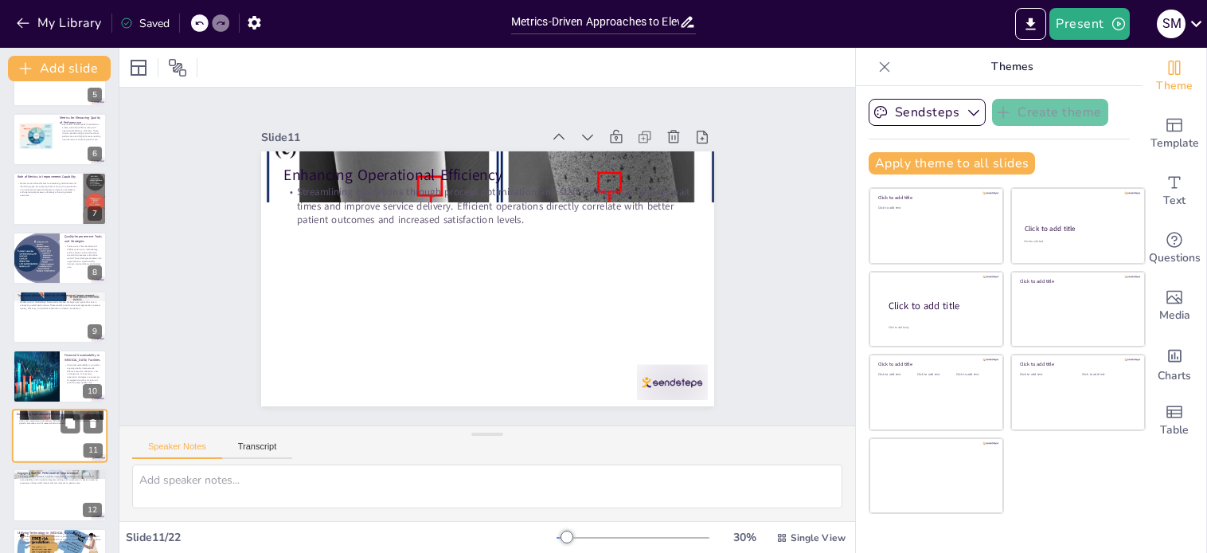
scroll to position [395, 0]
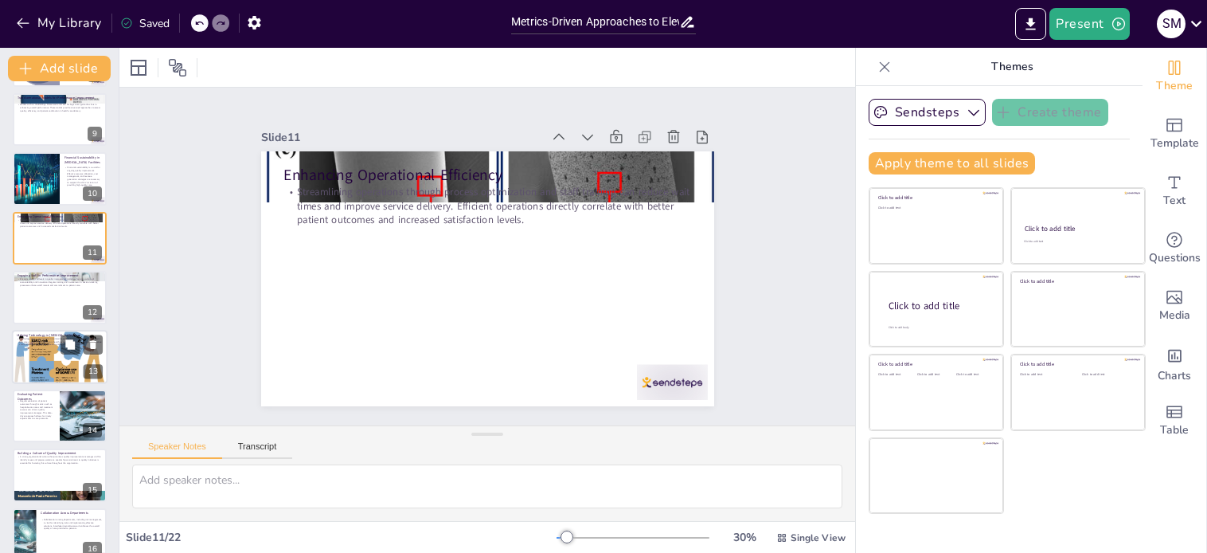
click at [29, 362] on div at bounding box center [60, 356] width 96 height 65
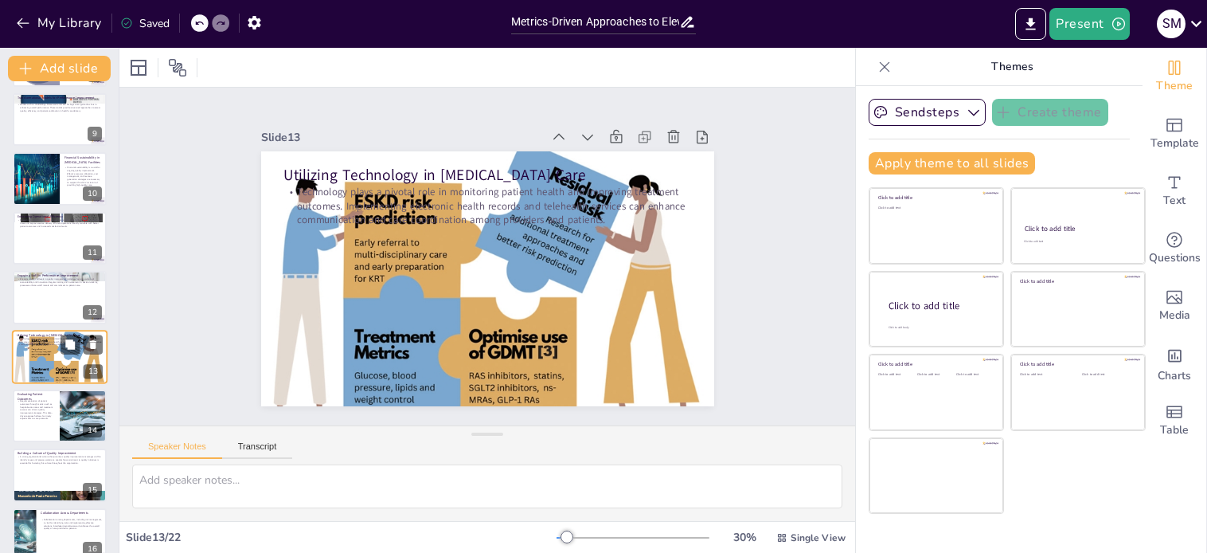
scroll to position [514, 0]
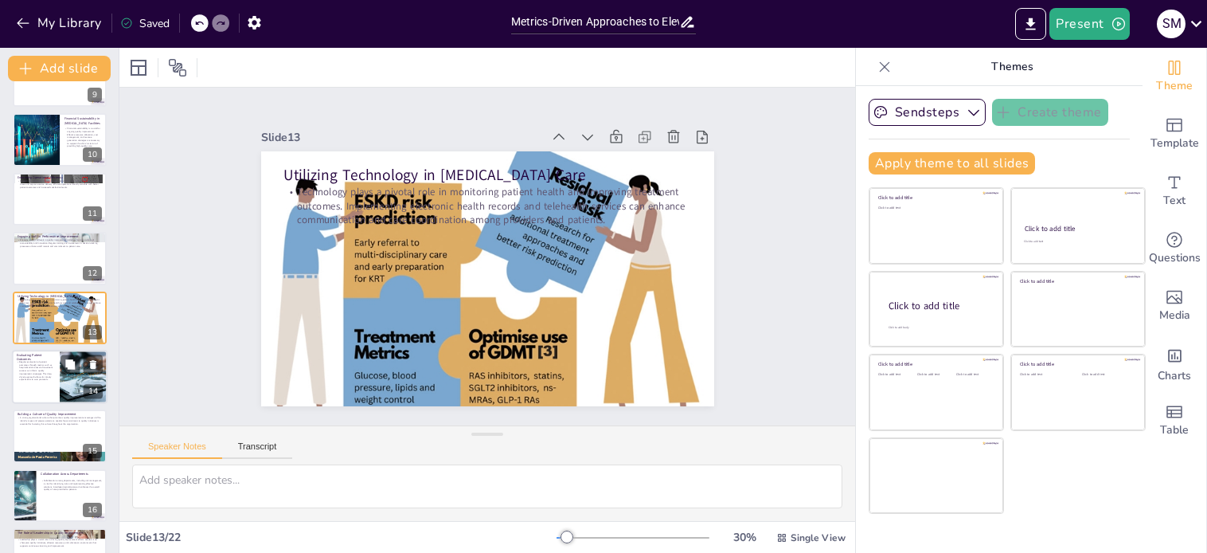
click at [45, 393] on div at bounding box center [60, 377] width 96 height 54
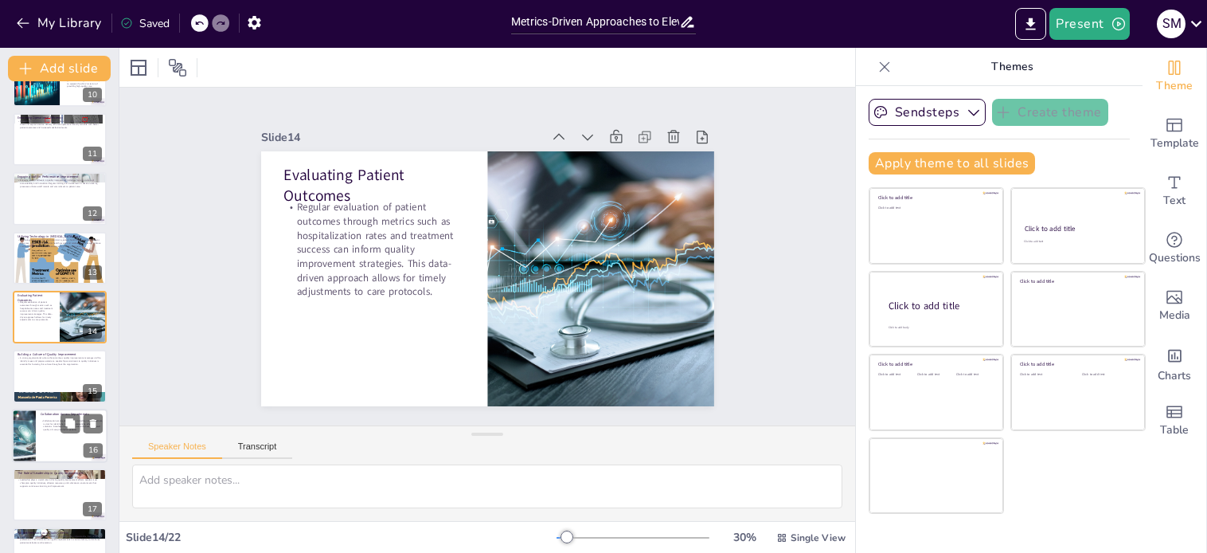
click at [35, 440] on div at bounding box center [24, 436] width 96 height 54
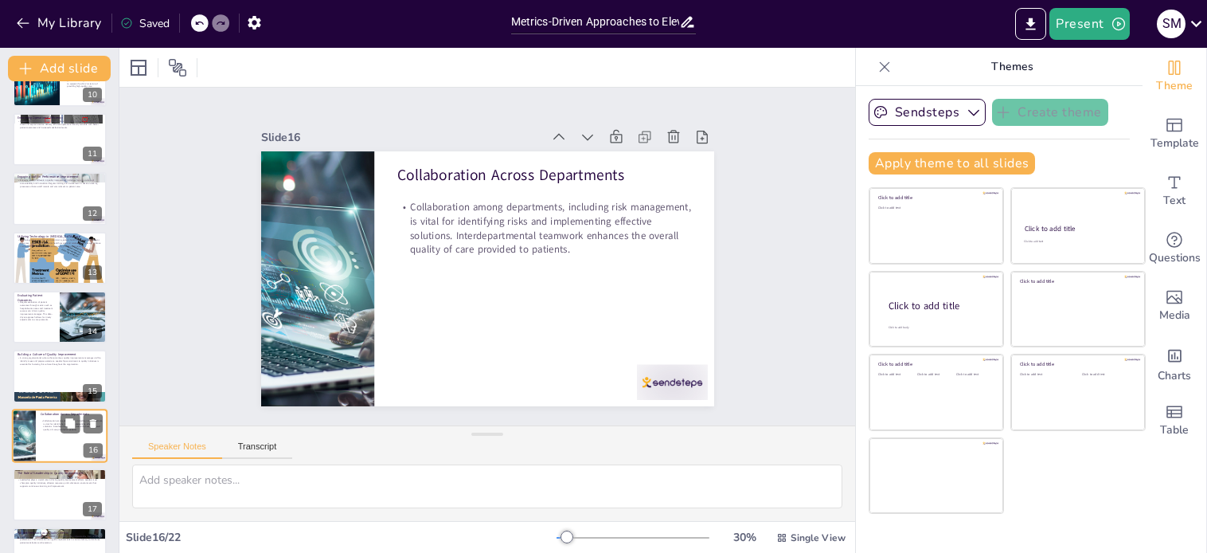
scroll to position [691, 0]
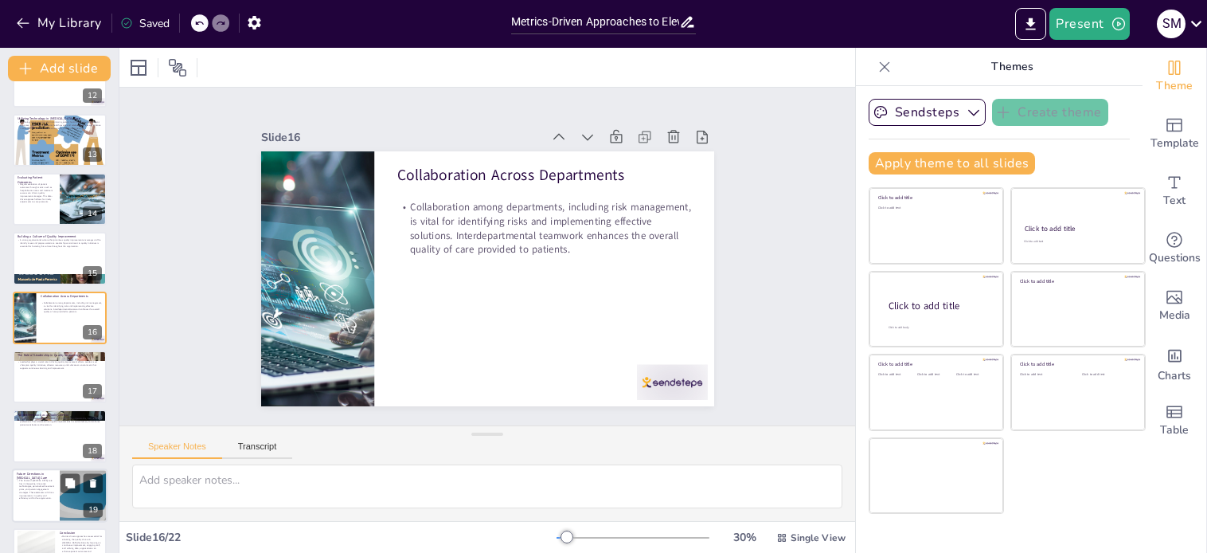
click at [33, 505] on div at bounding box center [60, 495] width 96 height 54
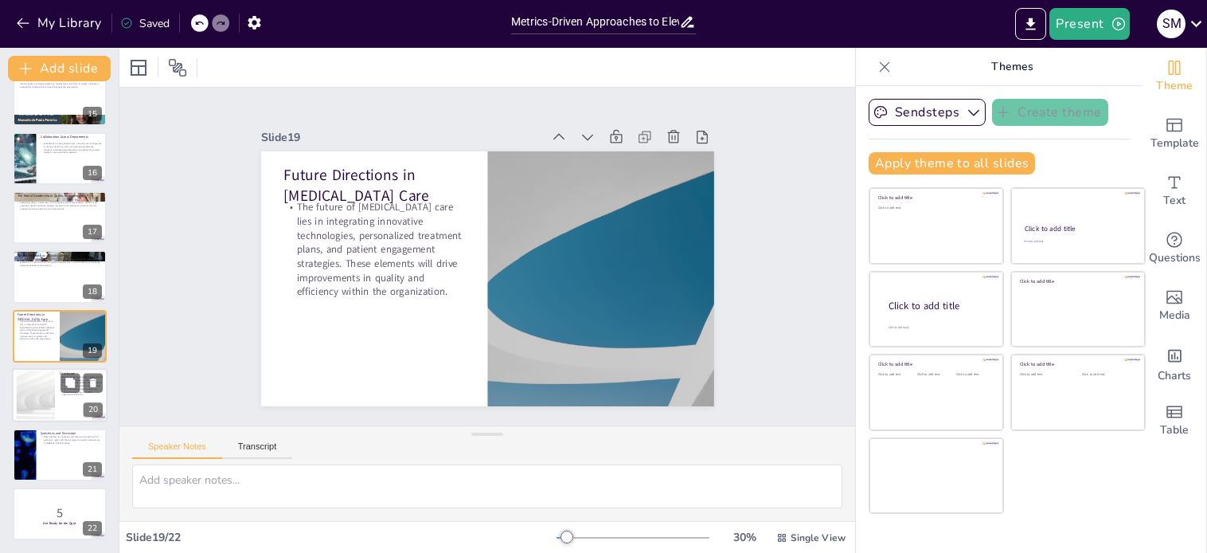
click at [31, 399] on div at bounding box center [36, 395] width 86 height 49
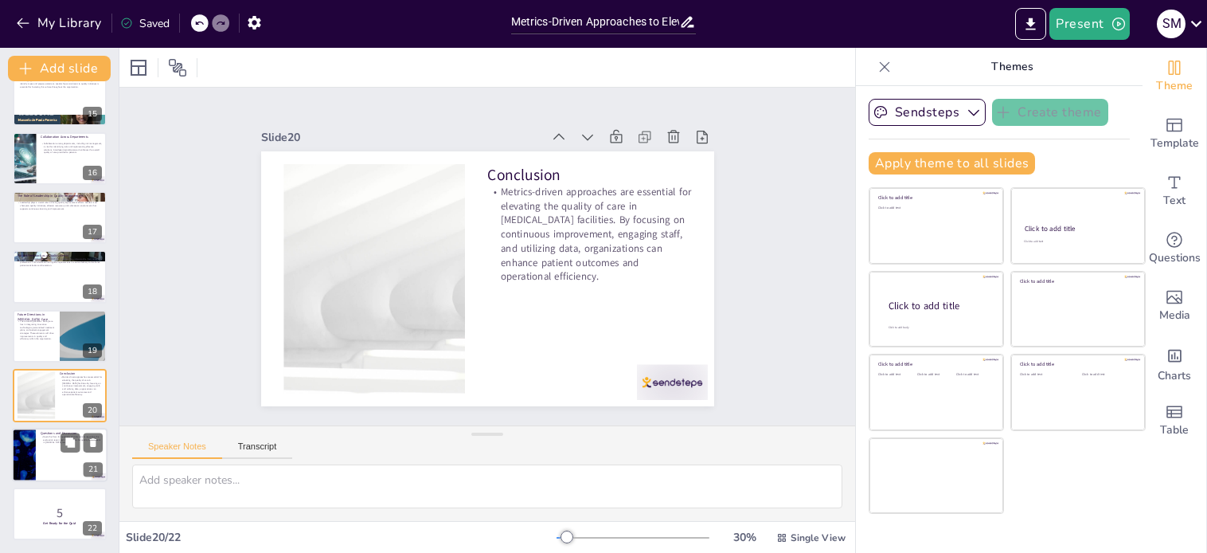
click at [36, 428] on div "Questions and Discussion Open the floor for questions and discussions regarding…" at bounding box center [60, 428] width 96 height 0
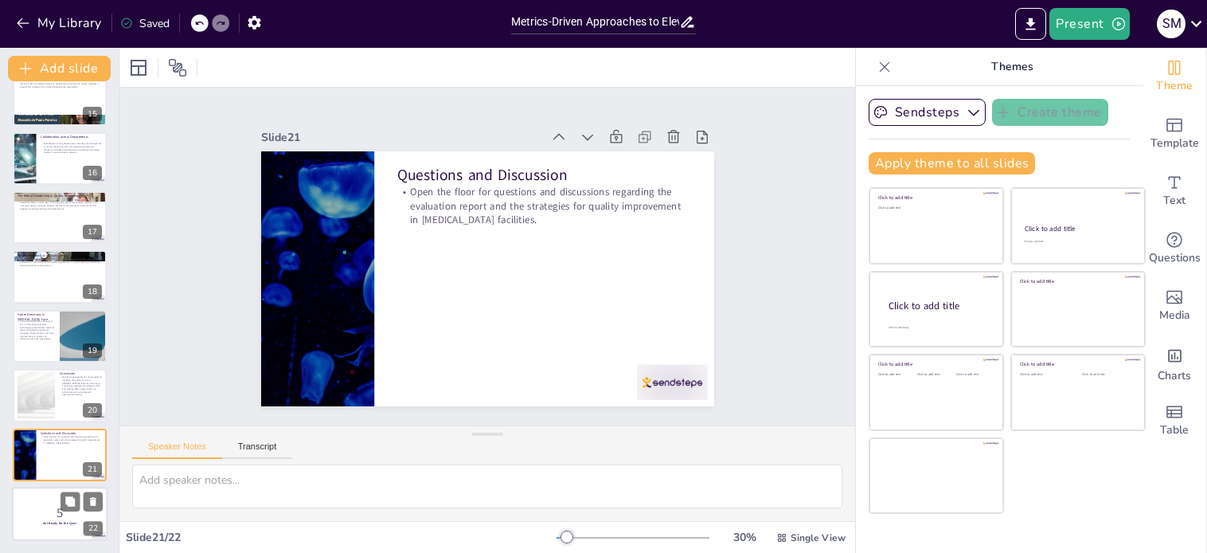
click at [36, 501] on div at bounding box center [60, 514] width 96 height 54
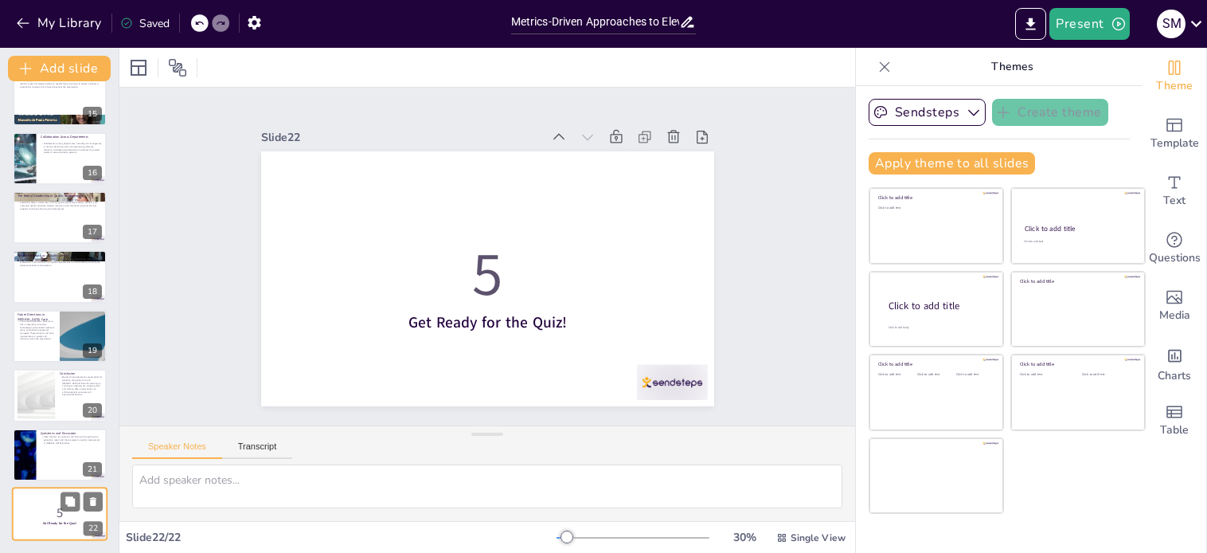
click at [36, 501] on div at bounding box center [60, 514] width 96 height 54
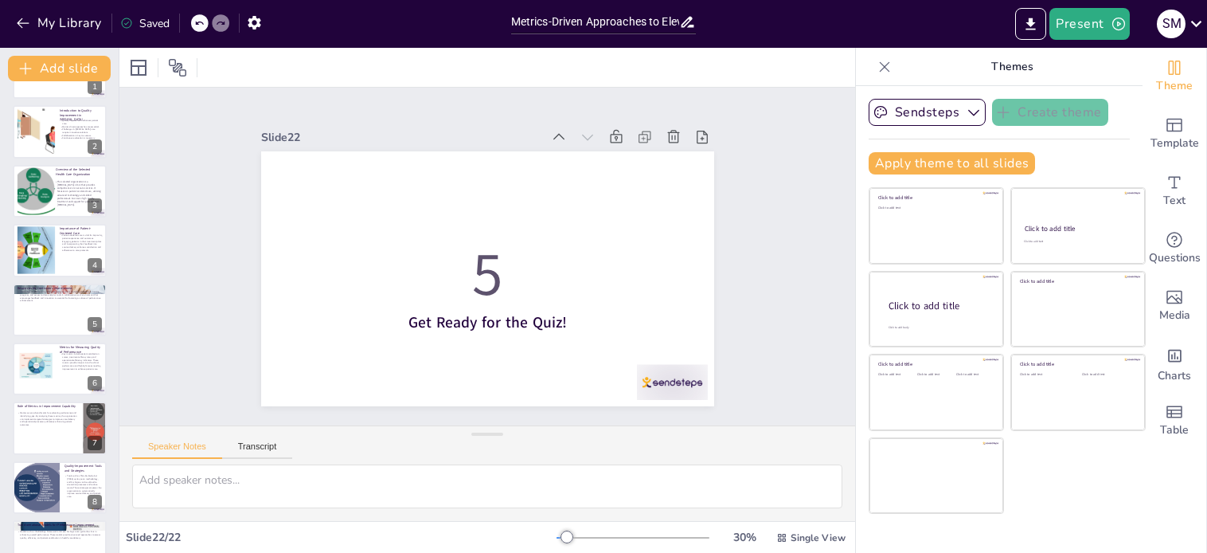
scroll to position [0, 0]
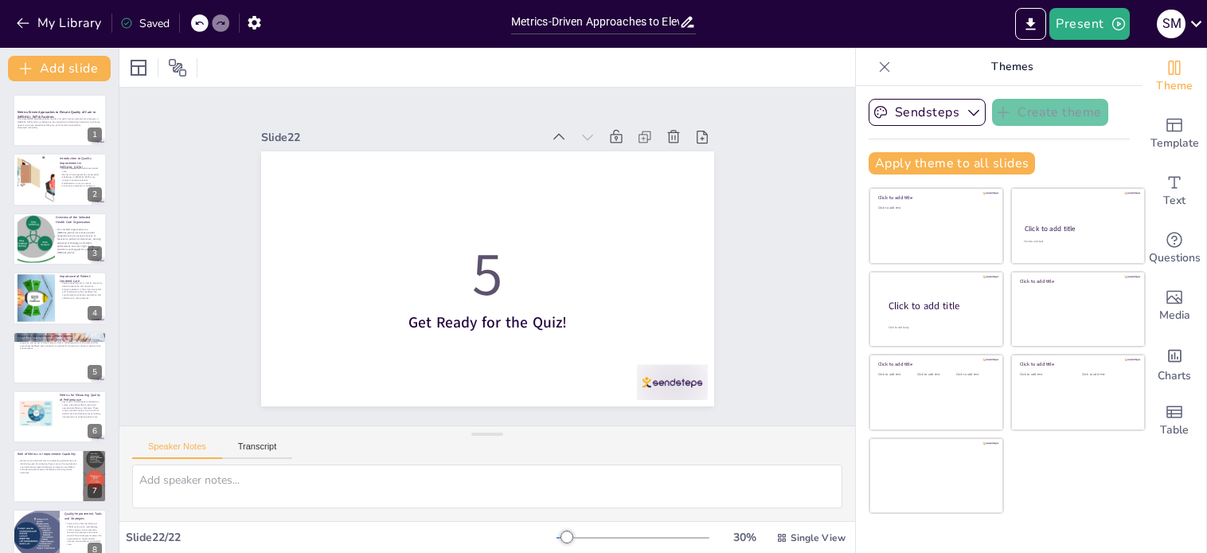
click at [689, 25] on icon at bounding box center [688, 22] width 13 height 11
click at [684, 23] on icon at bounding box center [688, 22] width 13 height 11
click at [703, 24] on div "Metrics-Driven Approaches to Elevate Quality of Care in [MEDICAL_DATA] Faciliti…" at bounding box center [603, 20] width 201 height 40
click at [691, 68] on div at bounding box center [487, 67] width 736 height 39
click at [1167, 365] on div "Add charts and graphs" at bounding box center [1175, 354] width 17 height 25
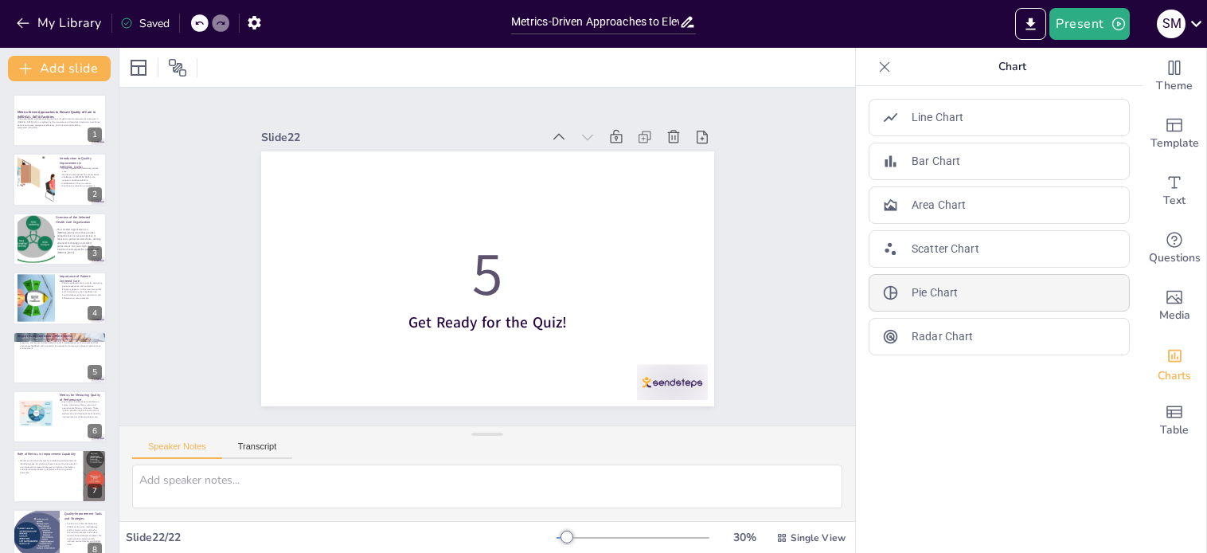
click at [921, 291] on p "Pie Chart" at bounding box center [935, 292] width 46 height 17
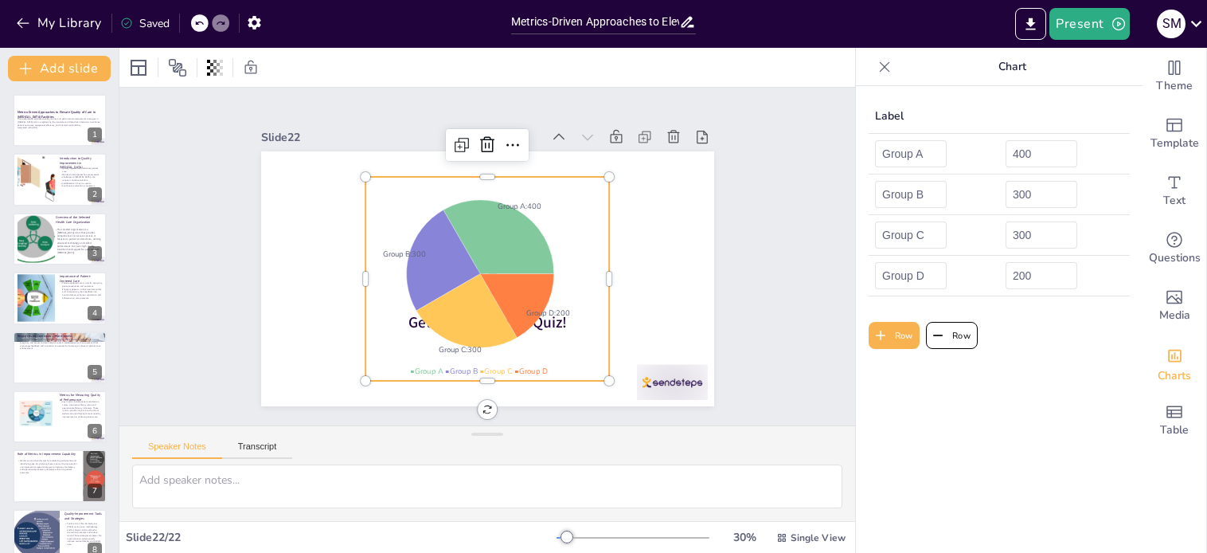
click at [1008, 70] on p "Chart" at bounding box center [1012, 67] width 229 height 38
click at [40, 224] on div at bounding box center [35, 238] width 127 height 49
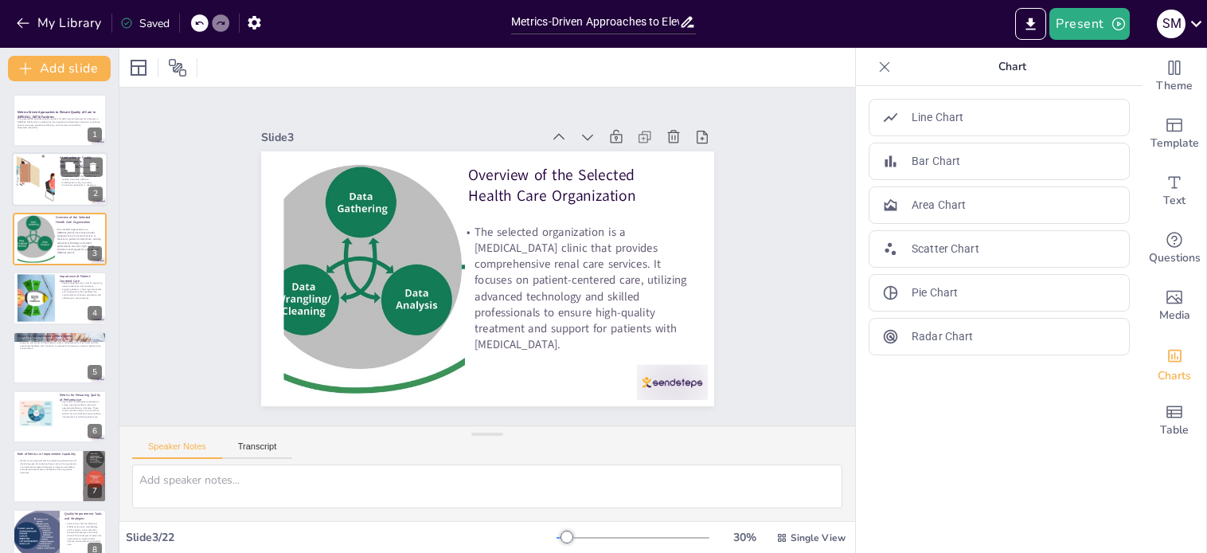
click at [22, 176] on div at bounding box center [35, 179] width 95 height 49
type textarea "Quality improvement is vital in [MEDICAL_DATA] clinics because it directly impa…"
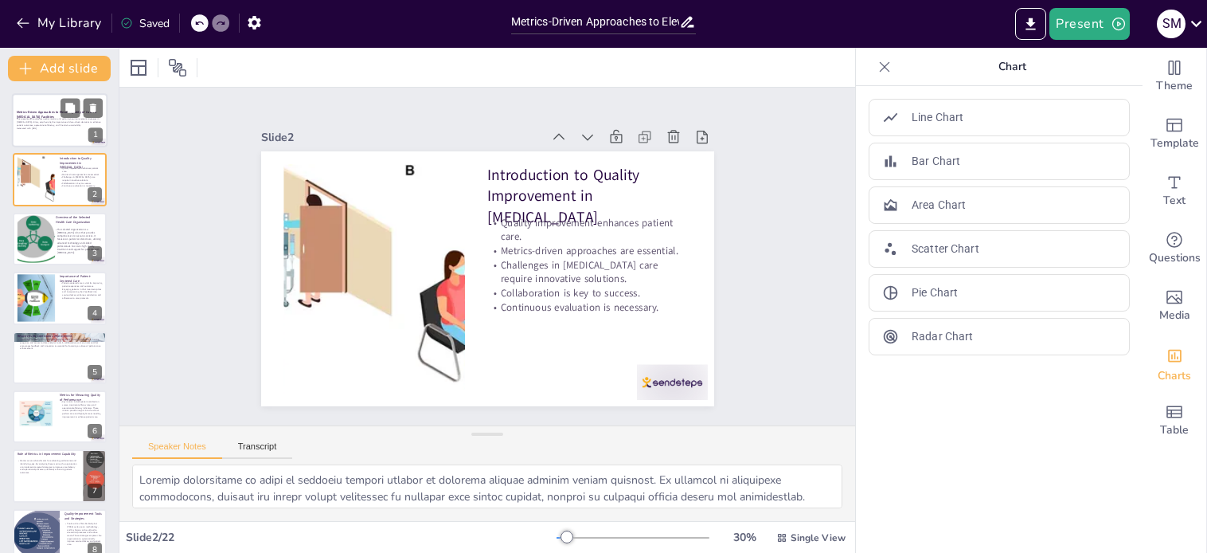
click at [28, 135] on div at bounding box center [60, 120] width 96 height 54
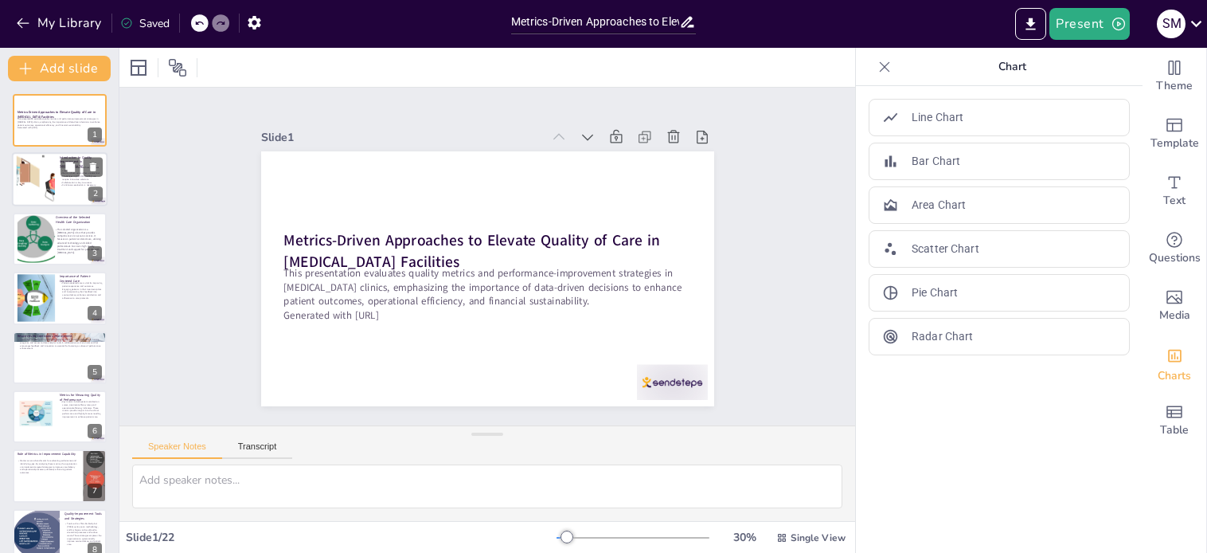
click at [62, 181] on p "Collaboration is key to success." at bounding box center [81, 182] width 43 height 3
type textarea "Quality improvement is vital in [MEDICAL_DATA] clinics because it directly impa…"
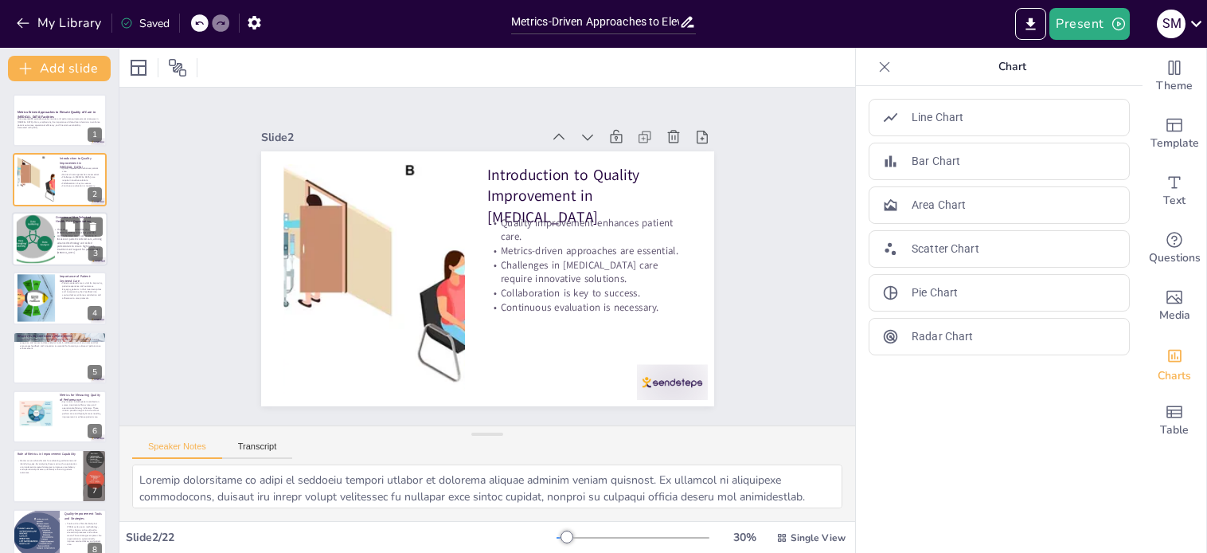
click at [29, 236] on div at bounding box center [35, 238] width 127 height 49
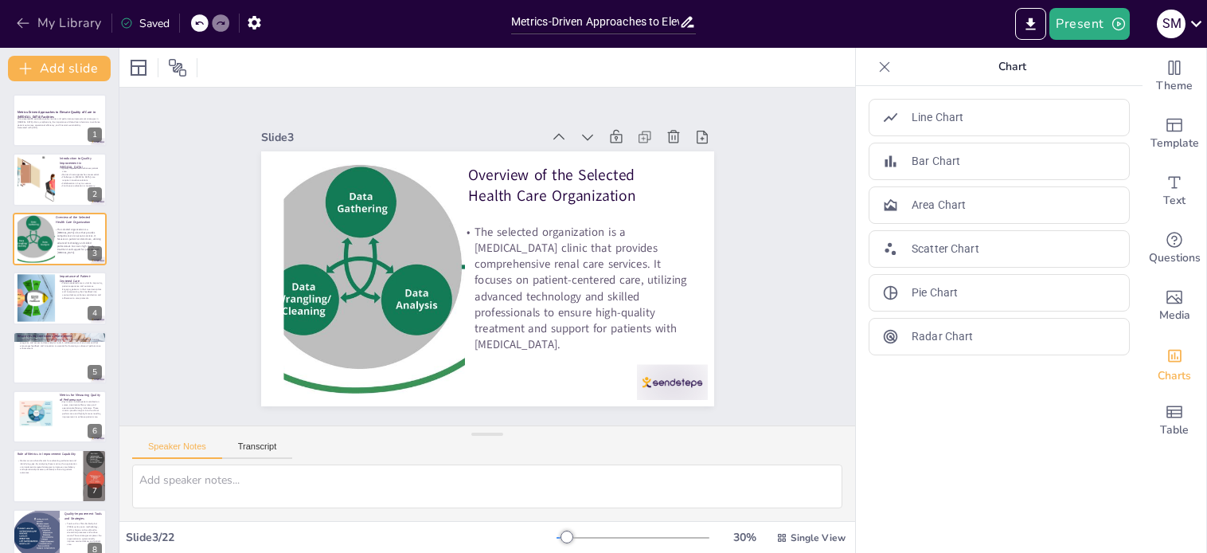
click at [25, 15] on icon "button" at bounding box center [23, 23] width 16 height 16
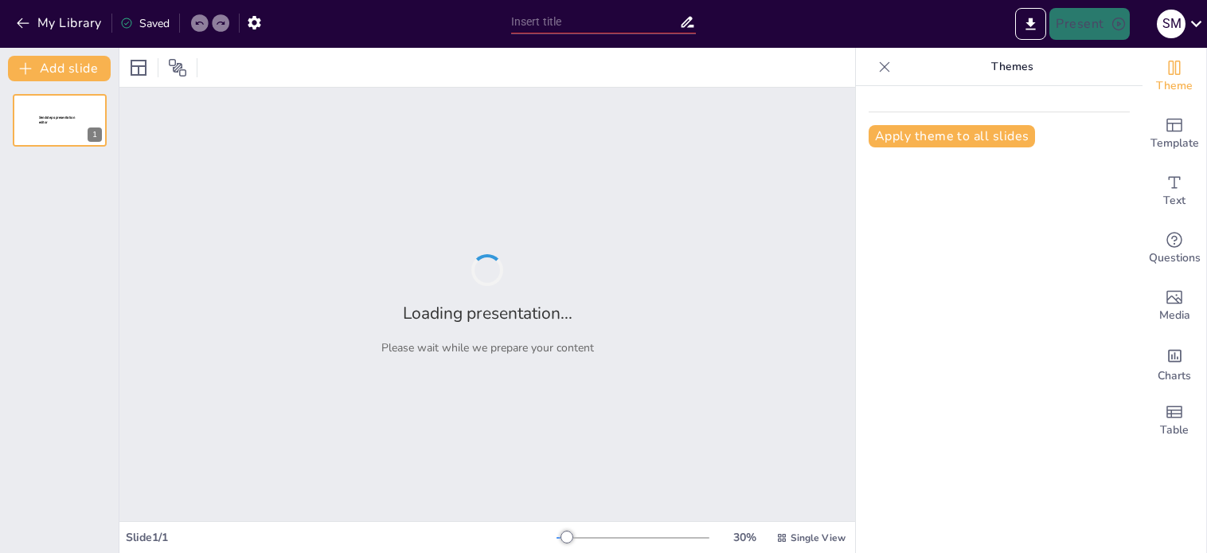
type input "Metrics-Driven Approaches to Elevate Quality of Care in [MEDICAL_DATA] Faciliti…"
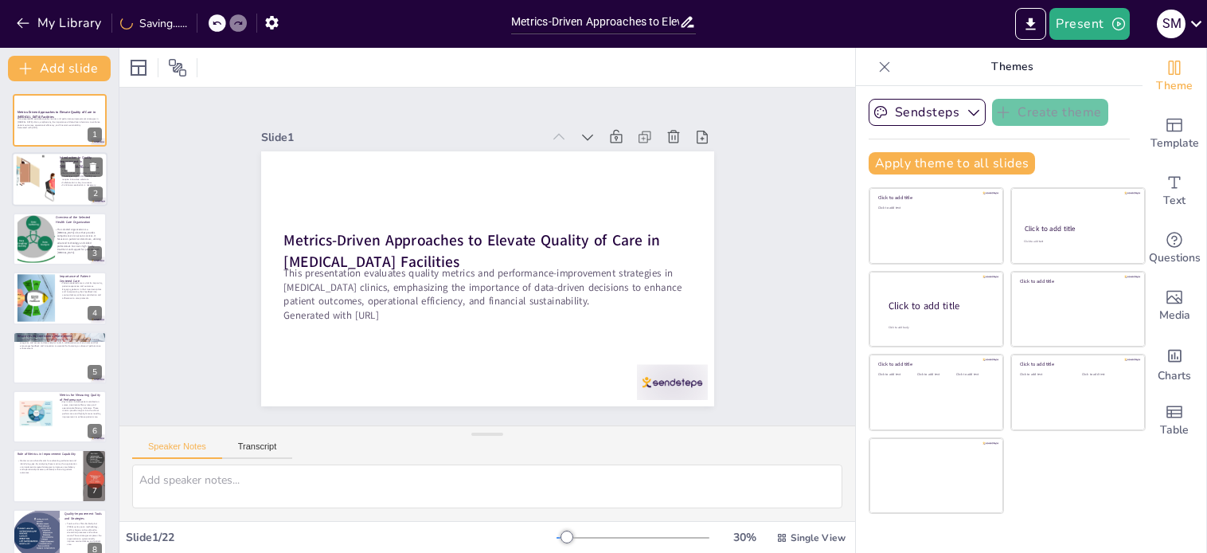
click at [45, 173] on div at bounding box center [35, 179] width 95 height 49
type textarea "Quality improvement is vital in [MEDICAL_DATA] clinics because it directly impa…"
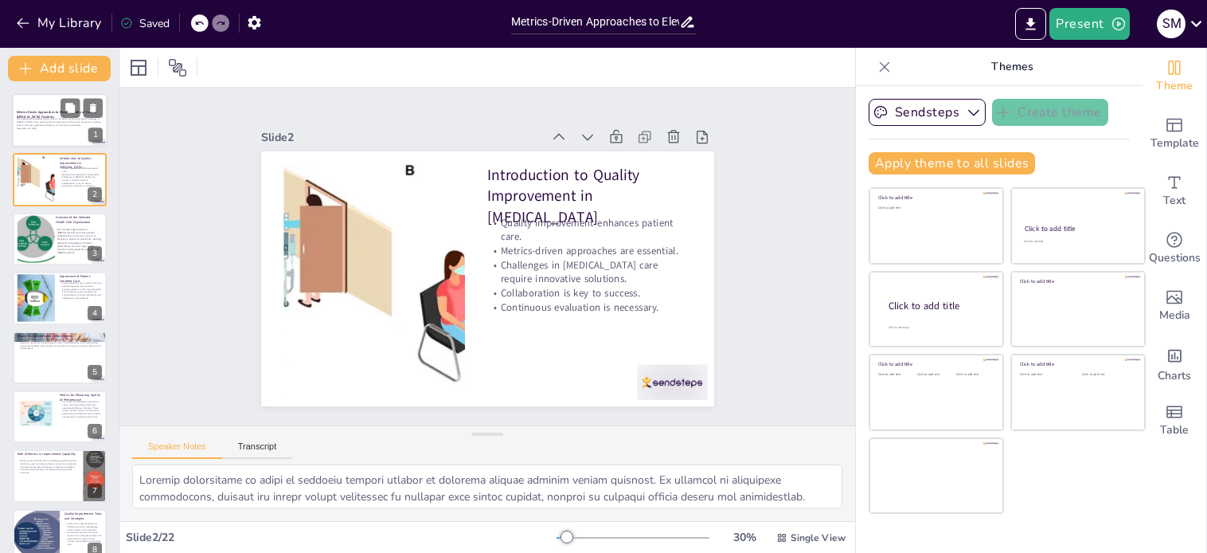
click at [68, 138] on div at bounding box center [60, 120] width 96 height 54
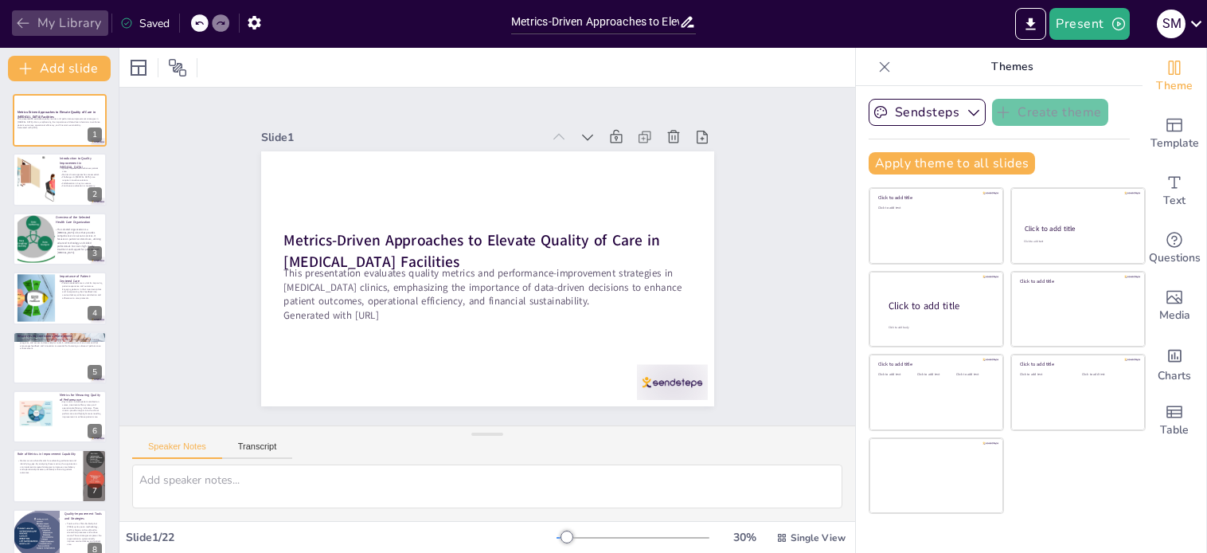
click at [45, 20] on button "My Library" at bounding box center [60, 22] width 96 height 25
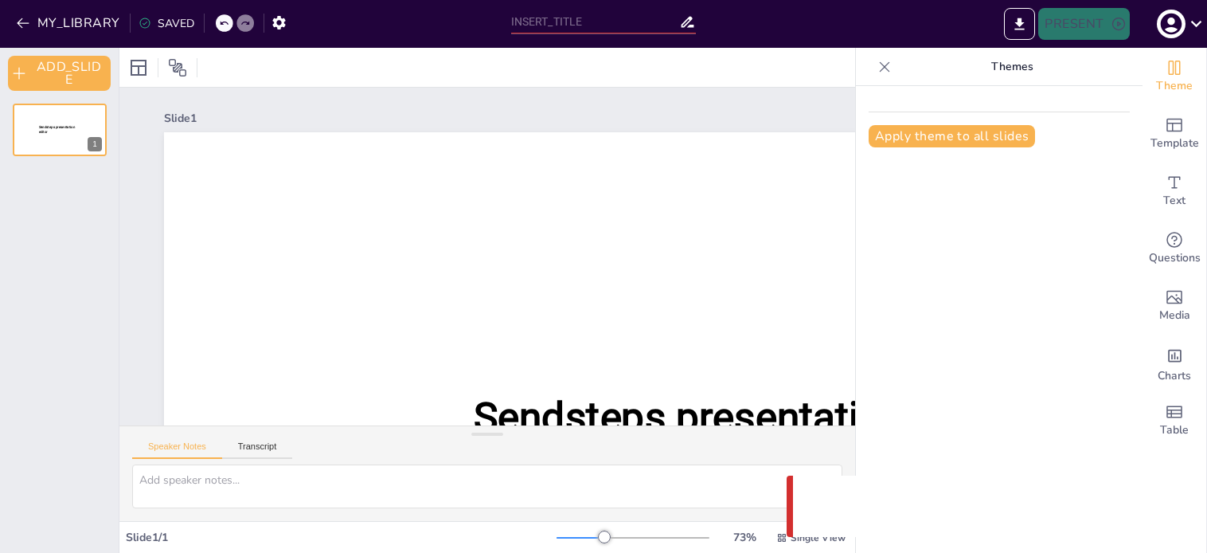
type input "Metrics-Driven Approaches to Elevate Quality of Care in [MEDICAL_DATA] Faciliti…"
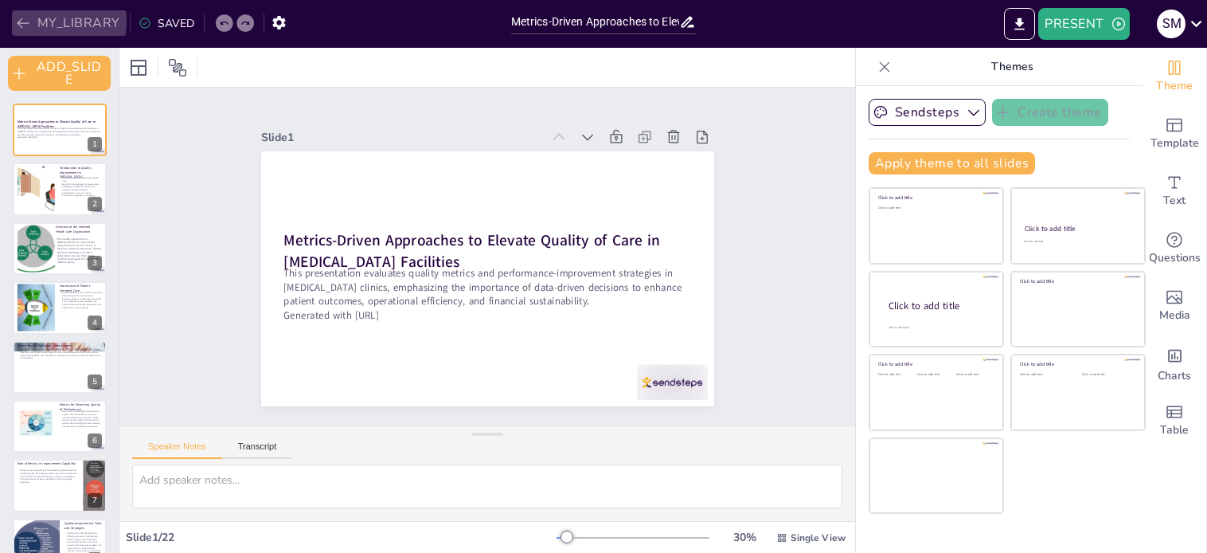
click at [15, 20] on icon "button" at bounding box center [23, 23] width 16 height 16
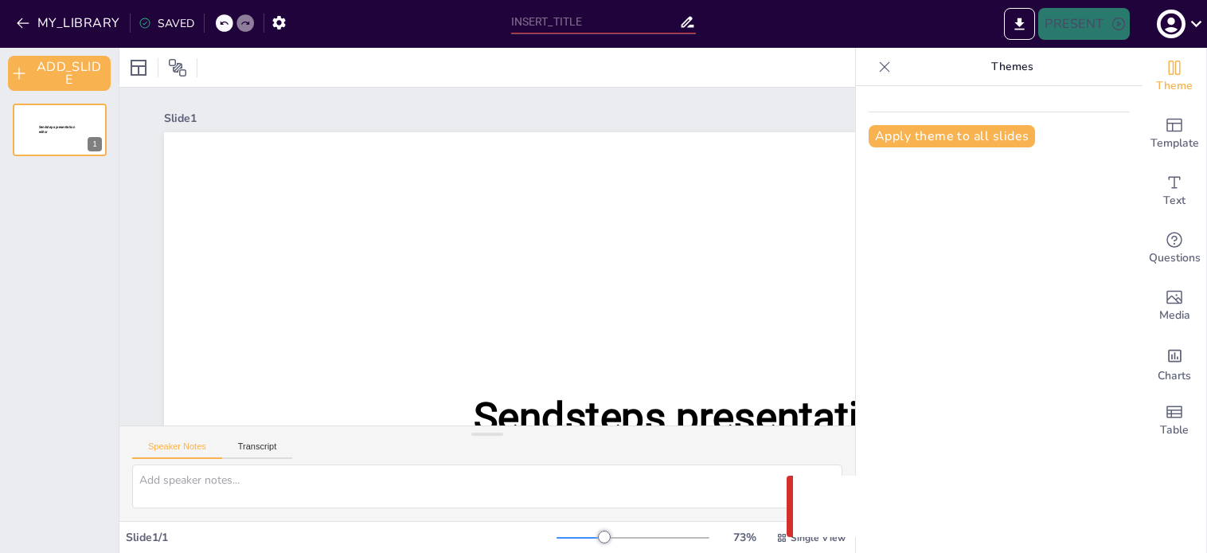
type input "Metrics-Driven Approaches to Elevate Quality of Care in [MEDICAL_DATA] Faciliti…"
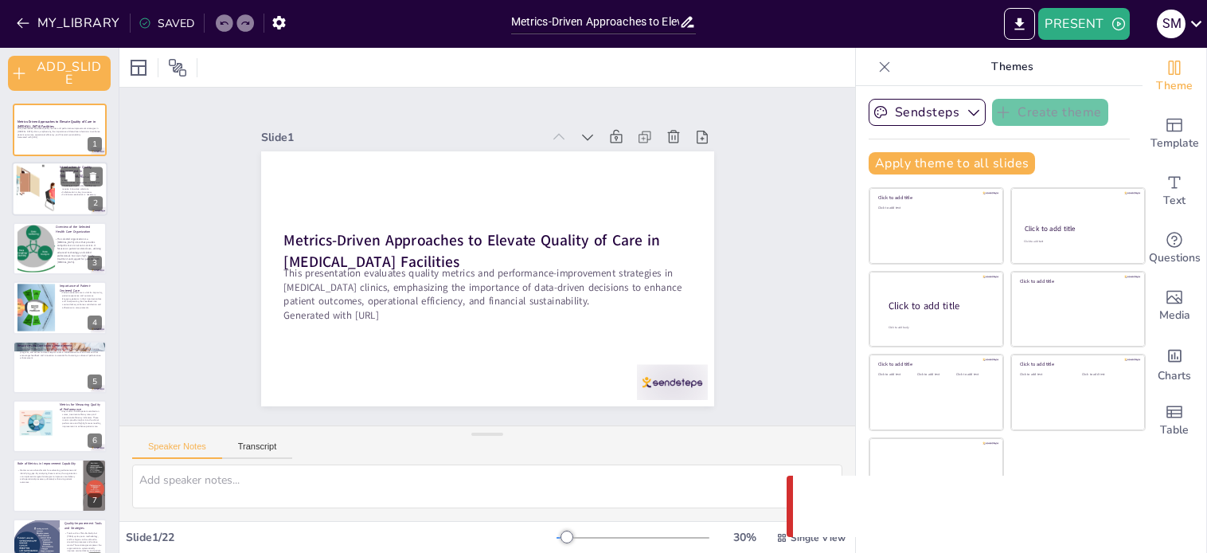
click at [64, 198] on div at bounding box center [60, 189] width 96 height 54
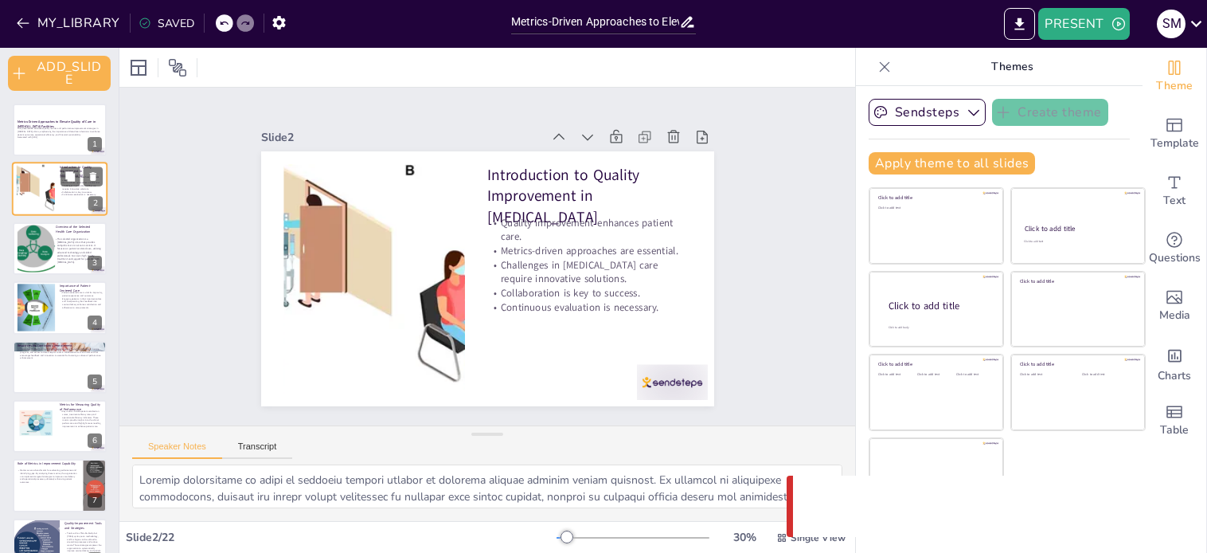
type textarea "Quality improvement is vital in [MEDICAL_DATA] clinics because it directly impa…"
click at [64, 241] on button at bounding box center [70, 235] width 19 height 19
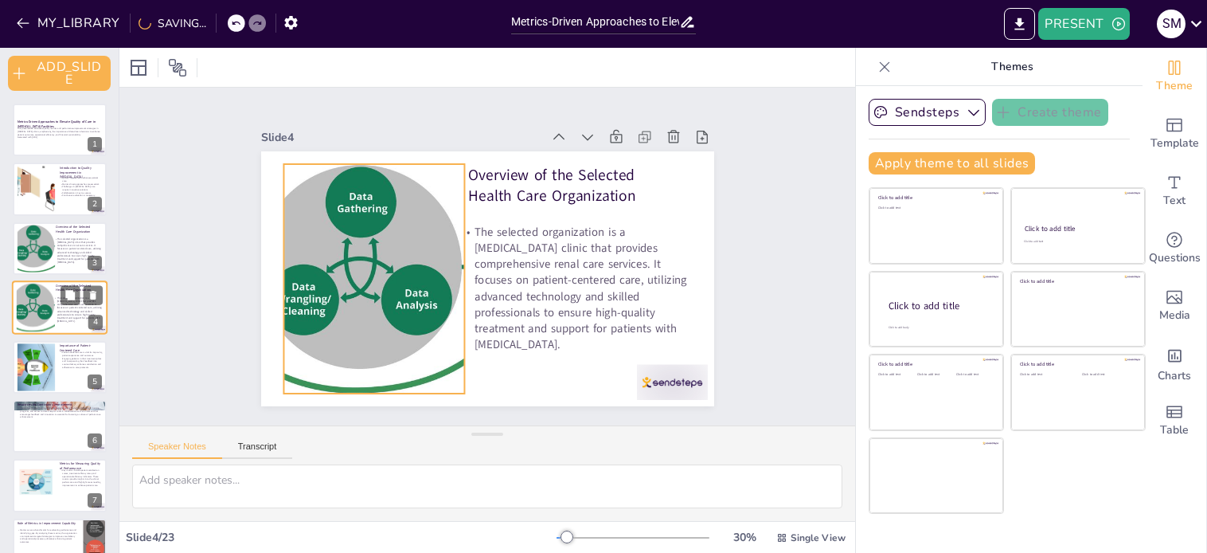
click at [41, 319] on div at bounding box center [35, 308] width 127 height 49
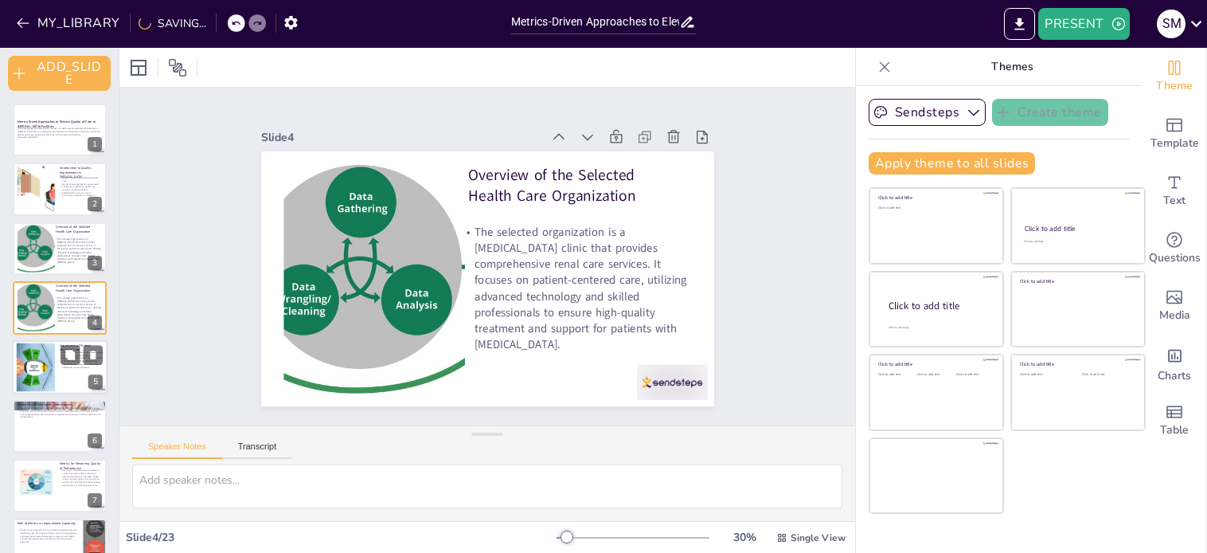
click at [36, 354] on div at bounding box center [35, 366] width 63 height 49
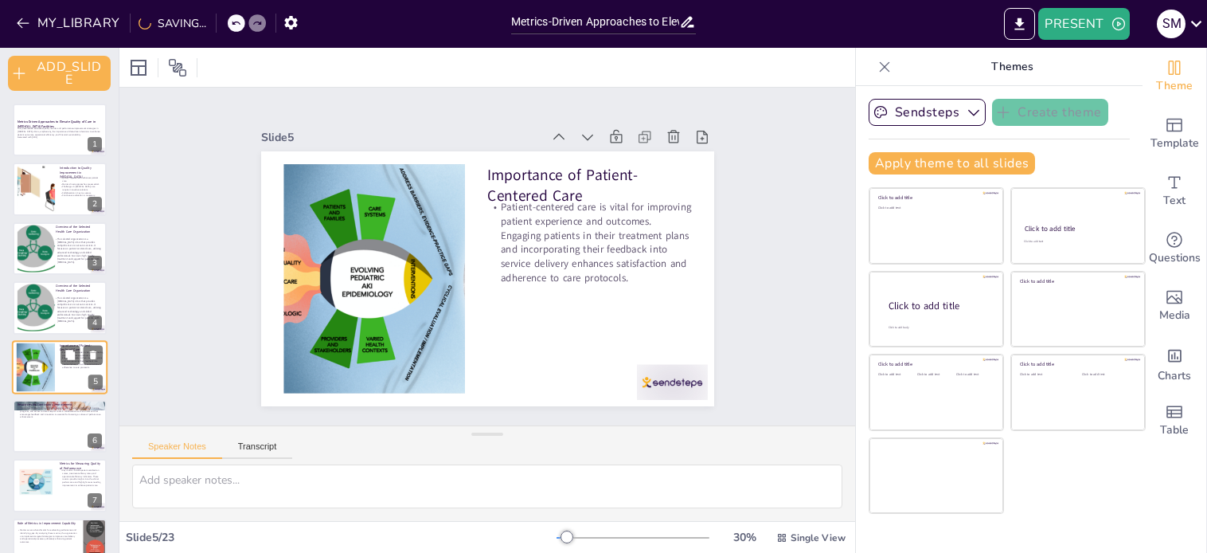
scroll to position [45, 0]
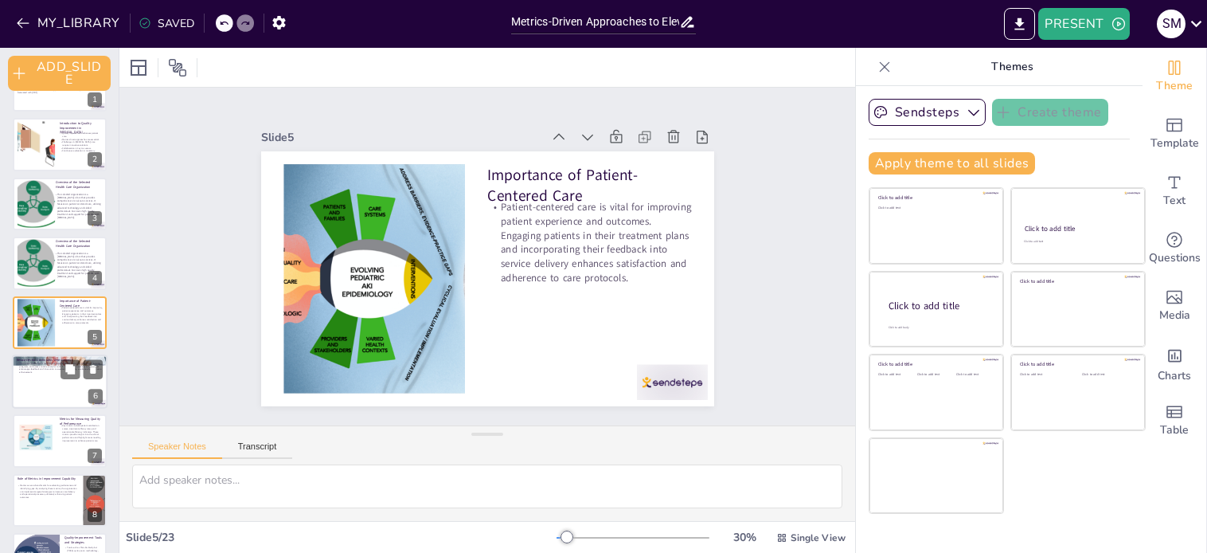
click at [35, 392] on div at bounding box center [60, 381] width 96 height 54
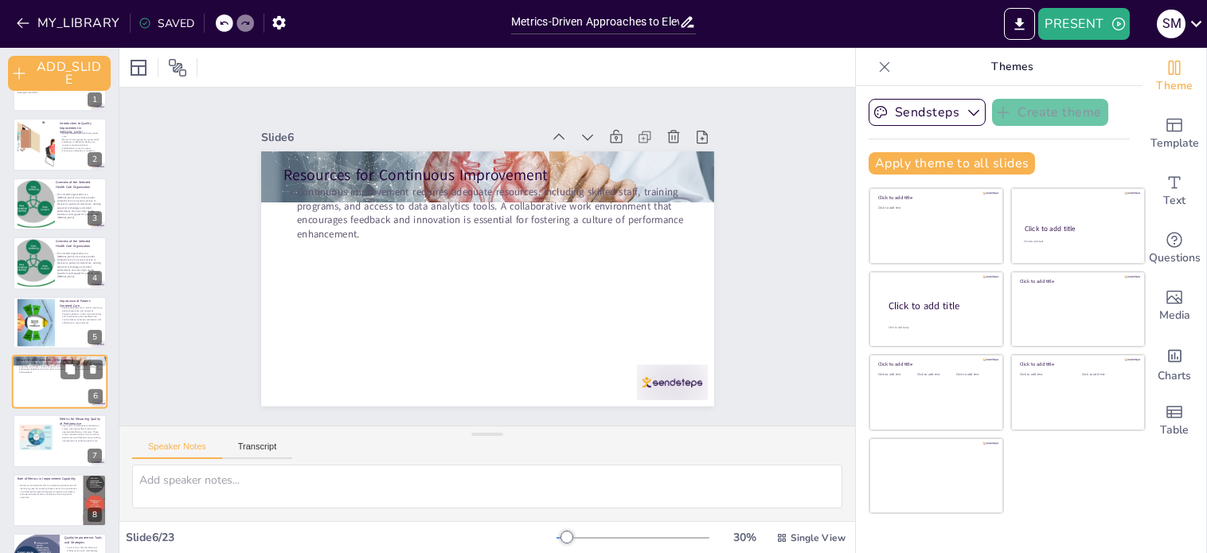
scroll to position [104, 0]
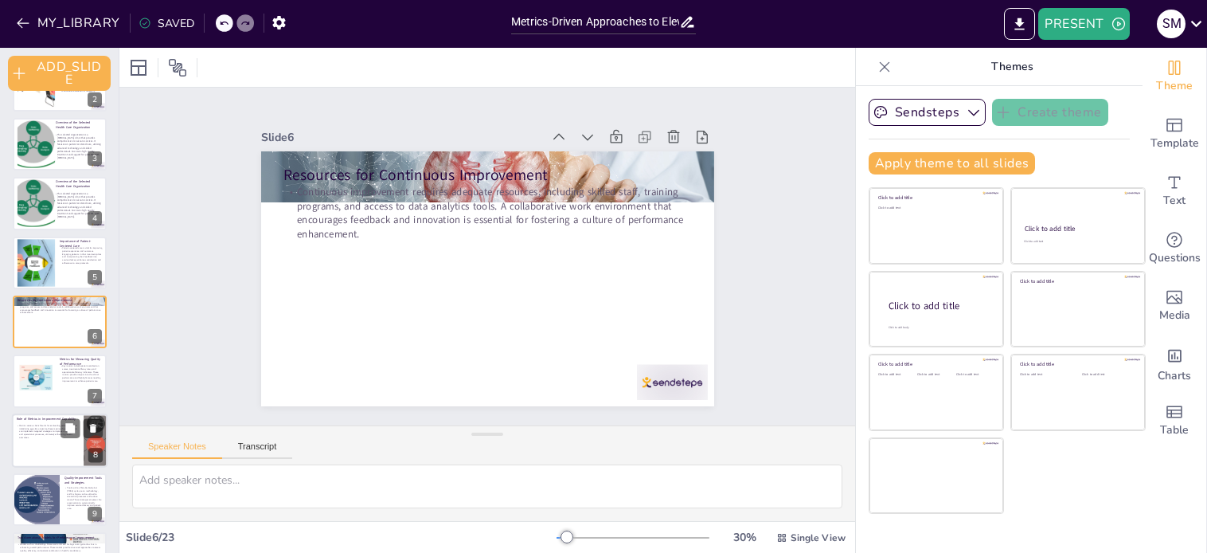
click at [29, 440] on div at bounding box center [60, 440] width 96 height 54
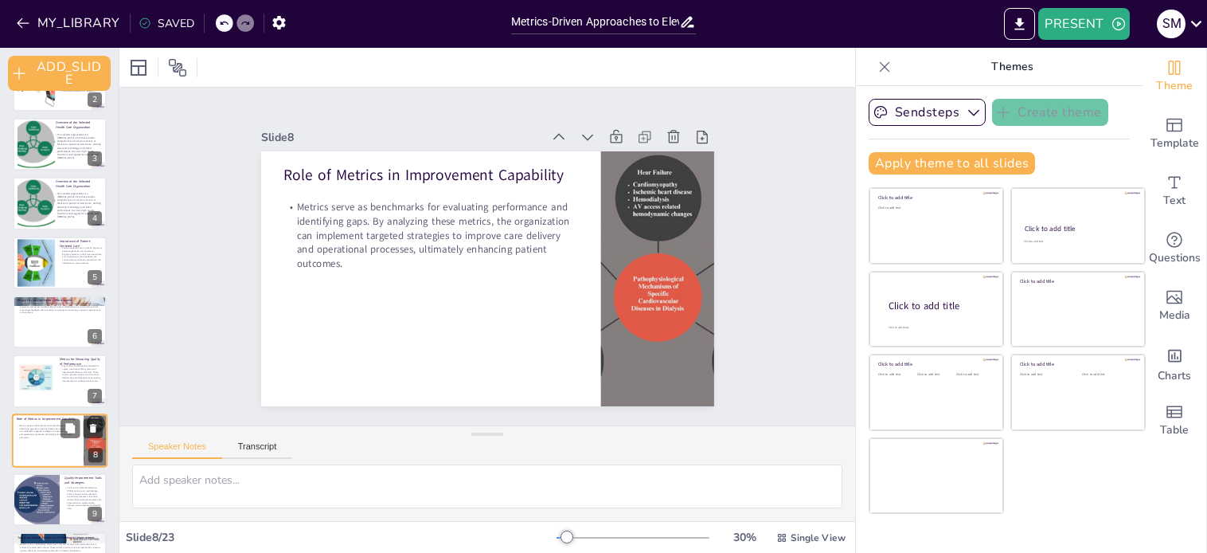
scroll to position [223, 0]
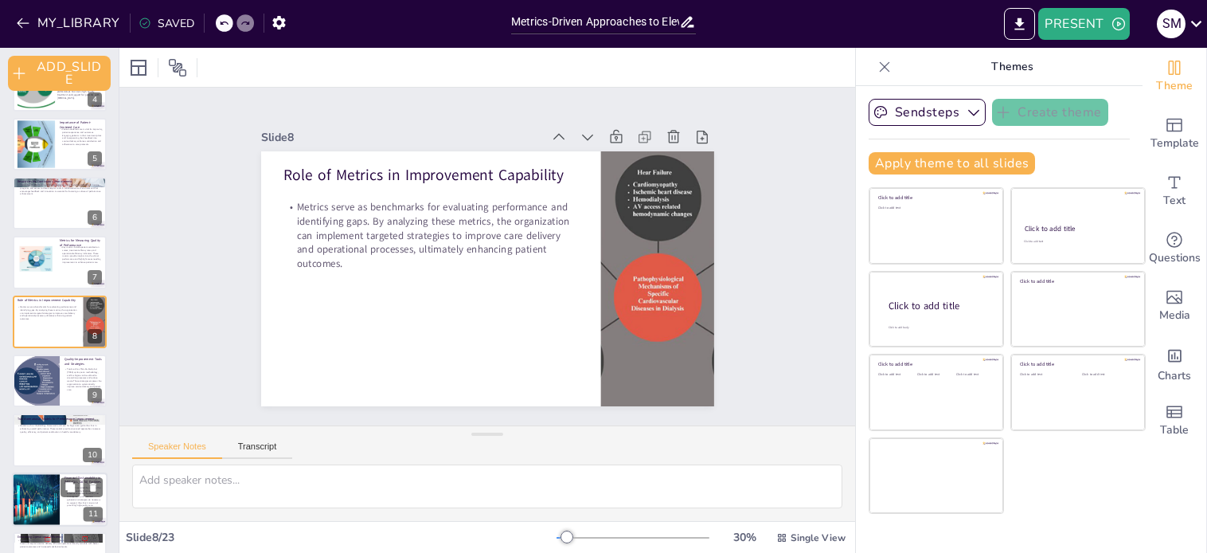
click at [29, 509] on div at bounding box center [36, 499] width 80 height 54
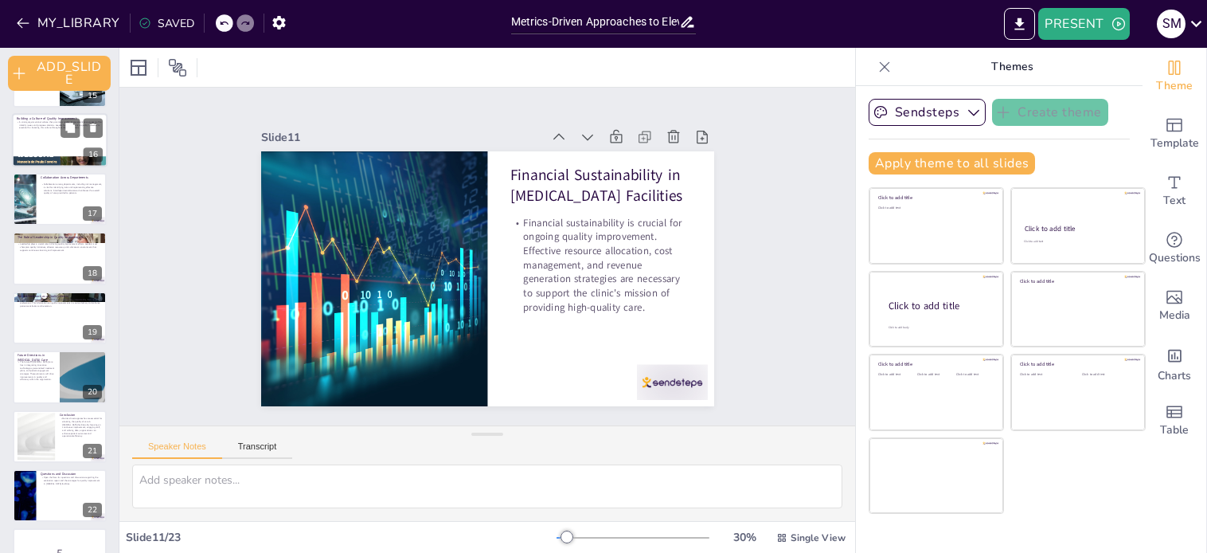
scroll to position [919, 0]
